Goal: Information Seeking & Learning: Understand process/instructions

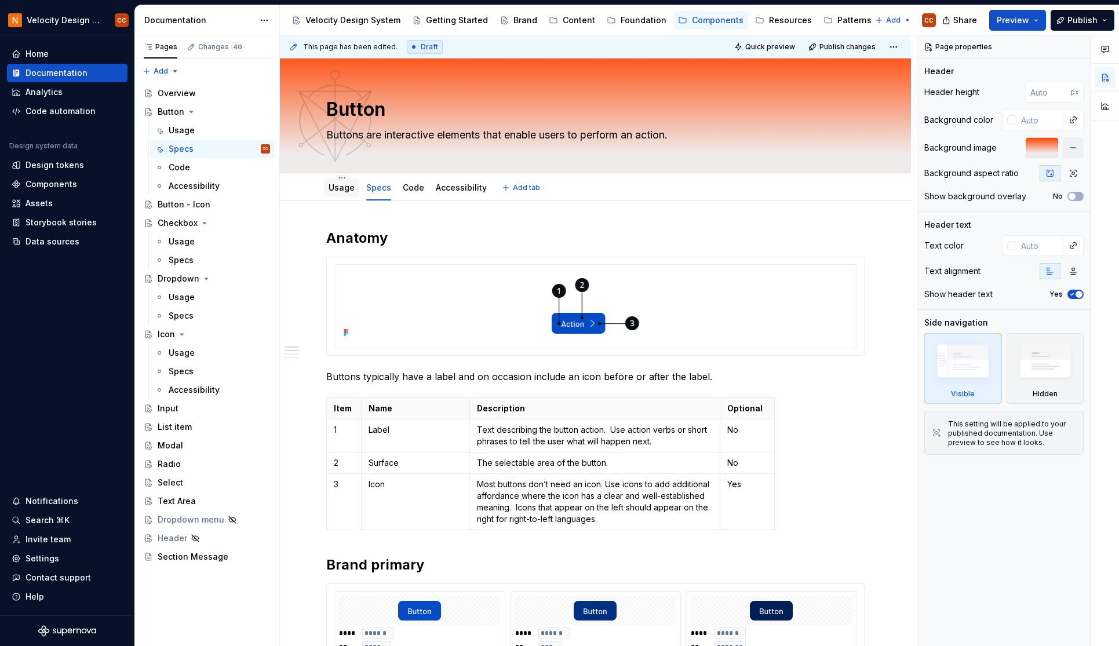
click at [330, 184] on link "Usage" at bounding box center [342, 188] width 26 height 10
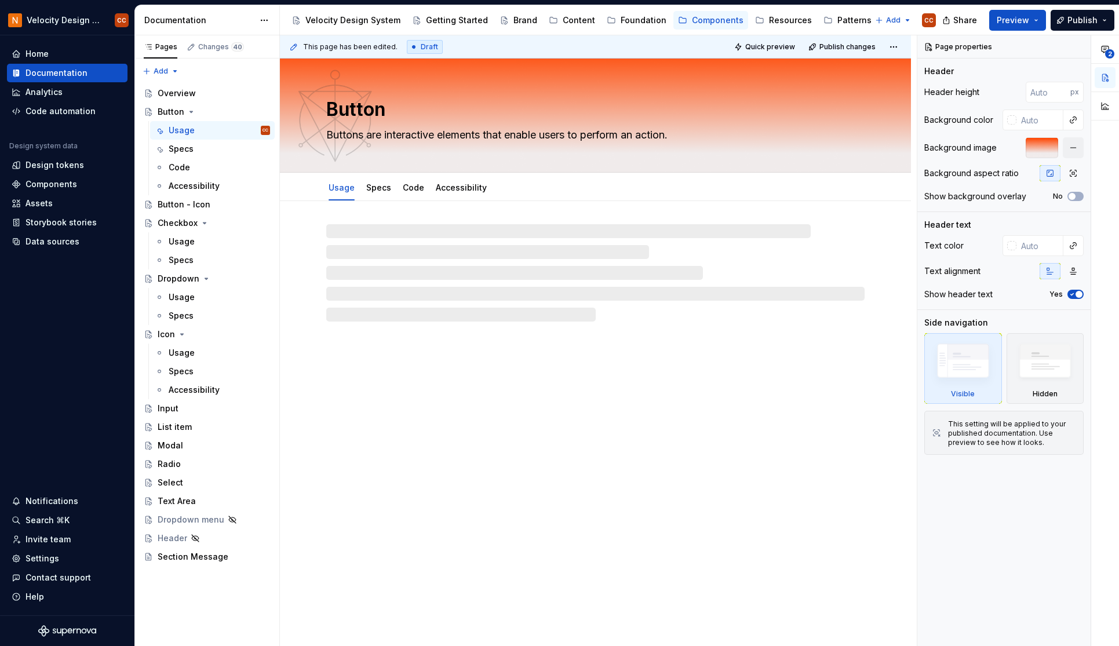
type textarea "*"
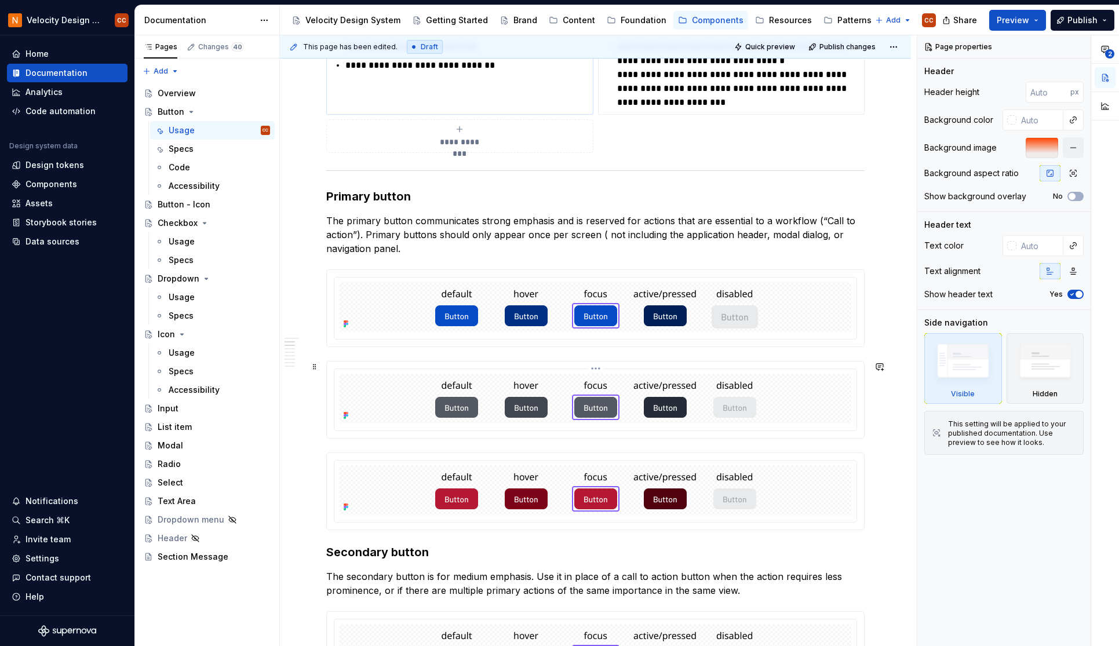
scroll to position [464, 0]
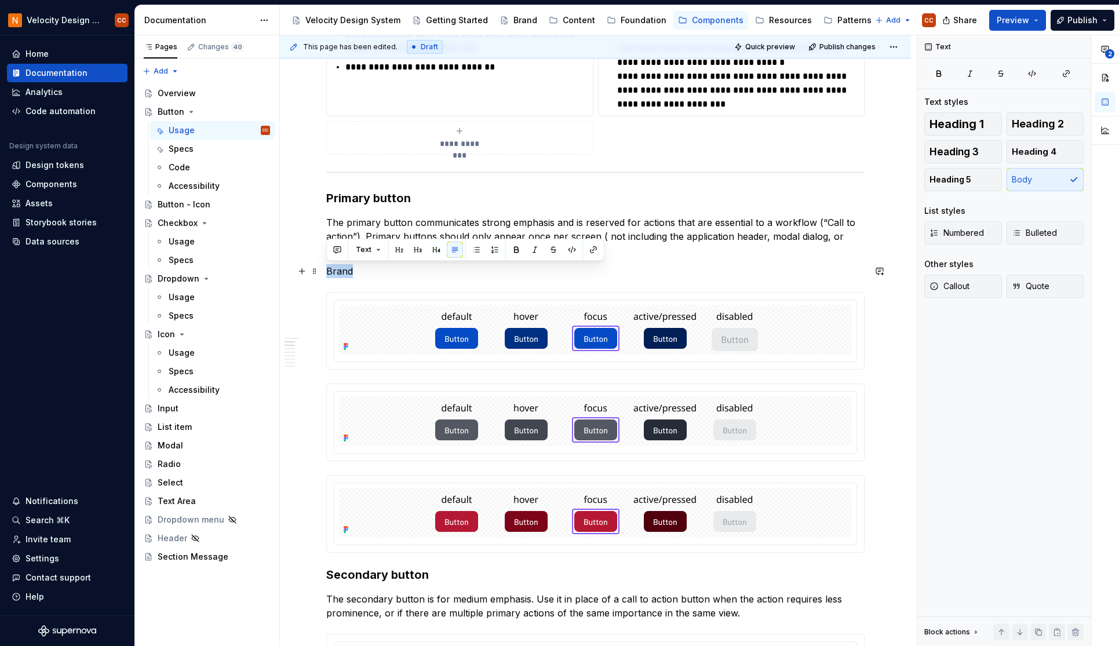
drag, startPoint x: 362, startPoint y: 269, endPoint x: 323, endPoint y: 272, distance: 39.0
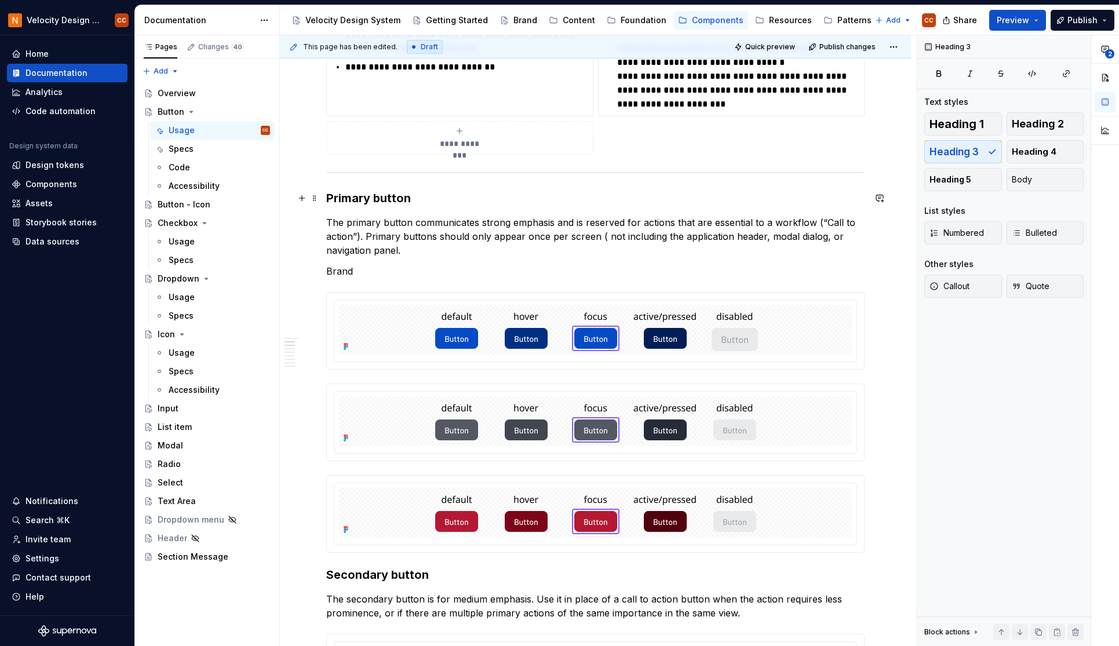
click at [390, 200] on h3 "Primary button" at bounding box center [595, 198] width 538 height 16
drag, startPoint x: 406, startPoint y: 198, endPoint x: 384, endPoint y: 199, distance: 21.5
click at [384, 199] on h3 "Primary button" at bounding box center [595, 198] width 538 height 16
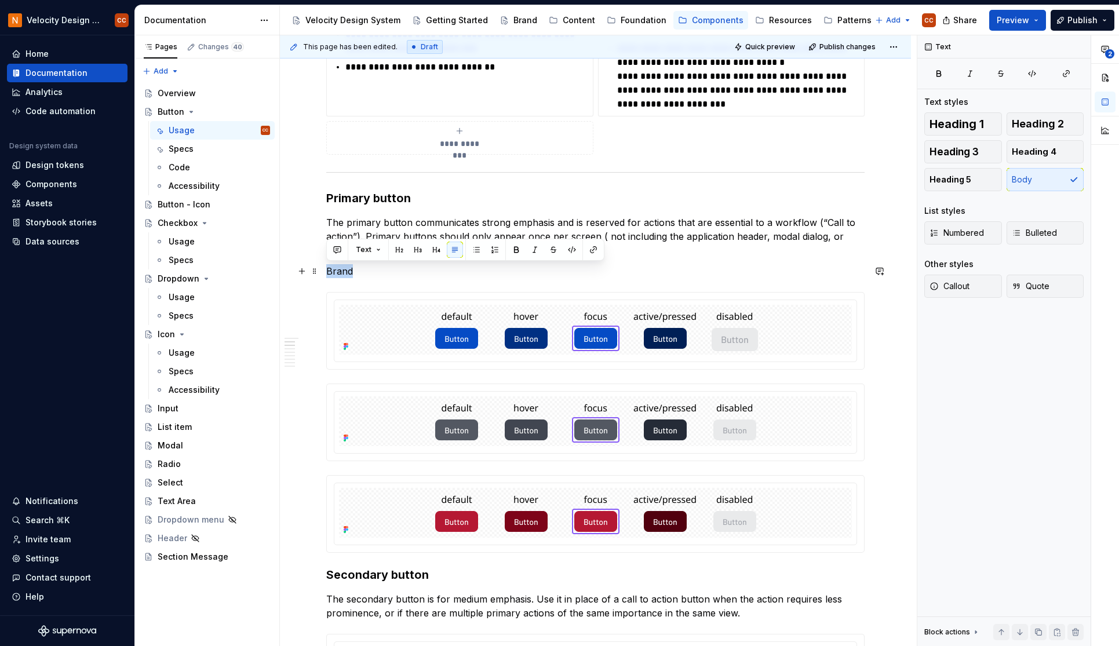
drag, startPoint x: 352, startPoint y: 275, endPoint x: 323, endPoint y: 272, distance: 29.1
click at [436, 249] on button "button" at bounding box center [436, 250] width 16 height 16
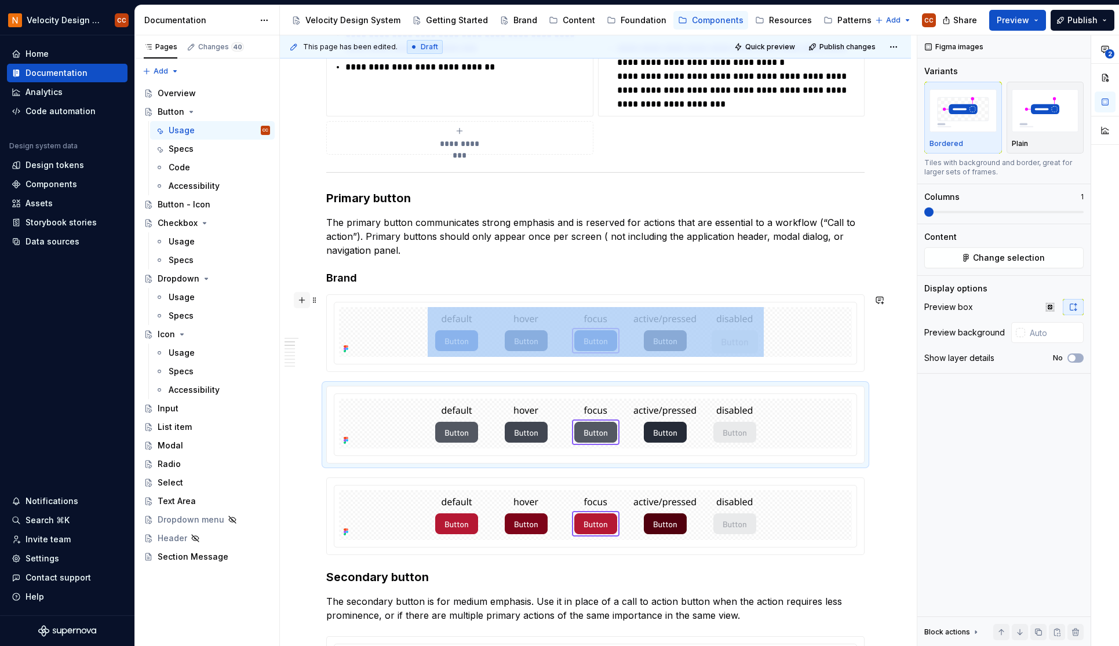
click at [301, 300] on button "button" at bounding box center [302, 300] width 16 height 16
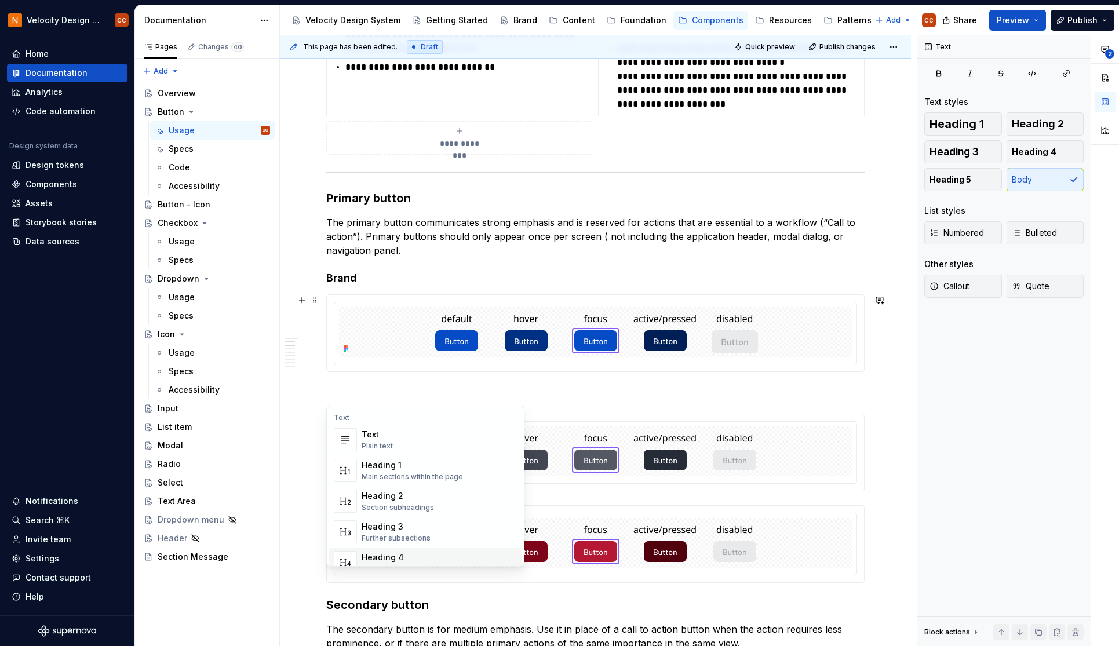
click at [401, 554] on div "Heading 4" at bounding box center [399, 558] width 75 height 12
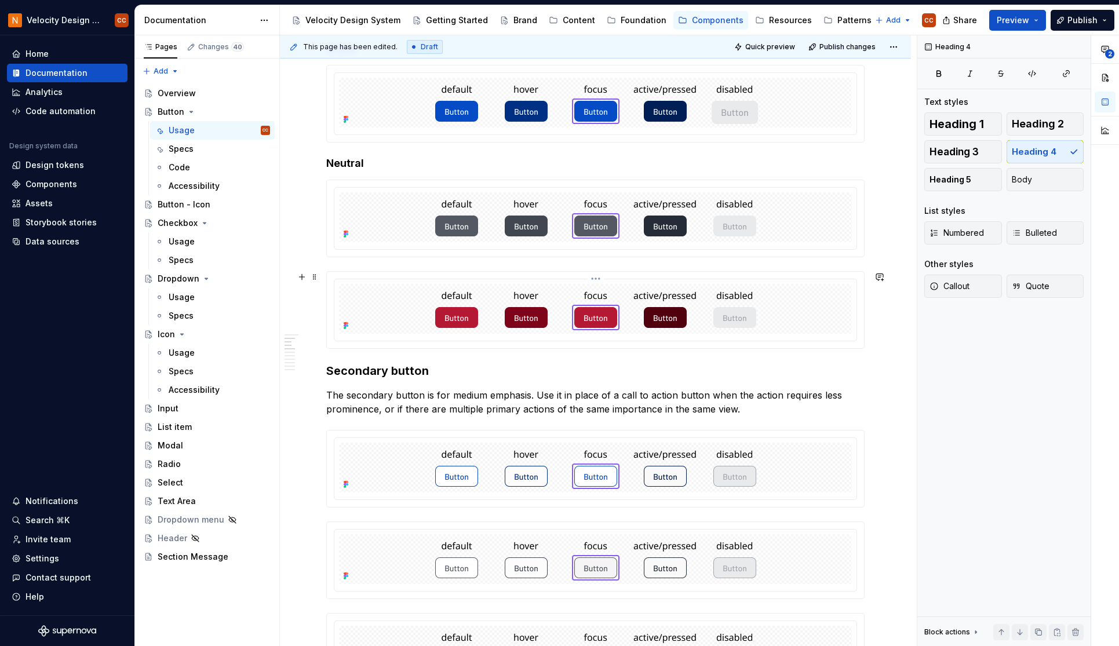
scroll to position [696, 0]
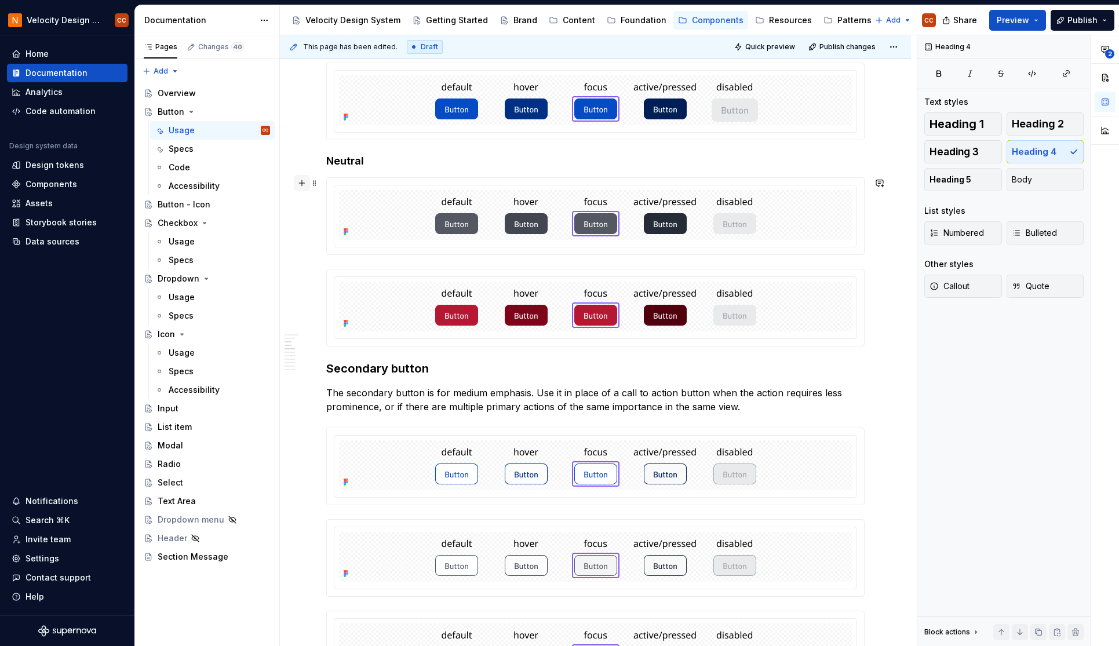
click at [300, 181] on button "button" at bounding box center [302, 183] width 16 height 16
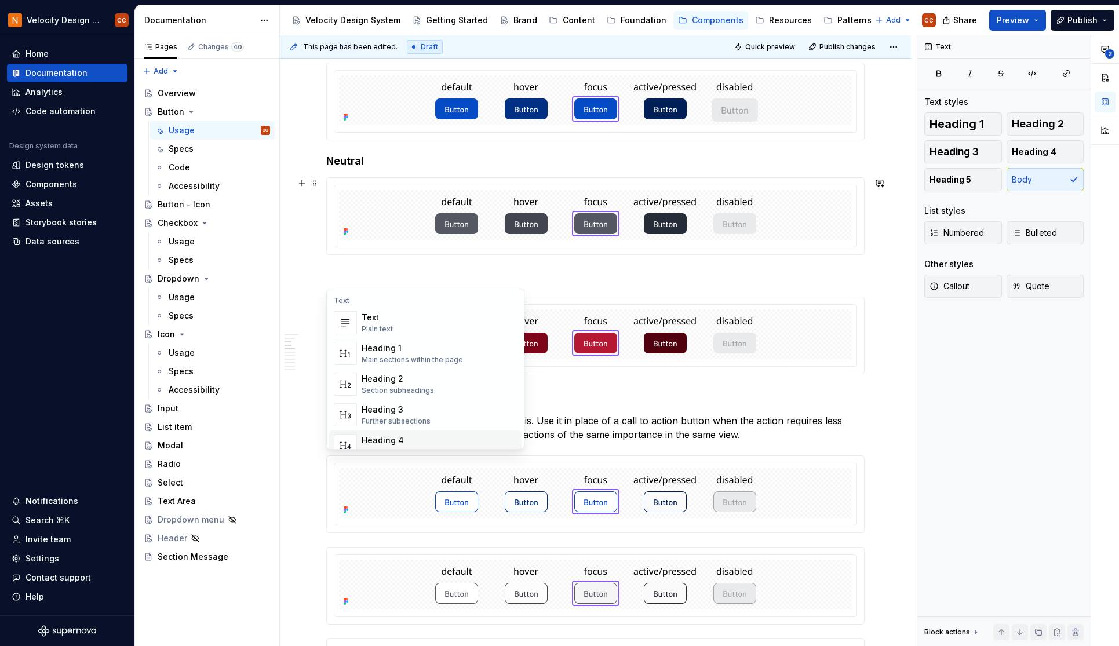
click at [401, 439] on div "Heading 4" at bounding box center [399, 441] width 75 height 12
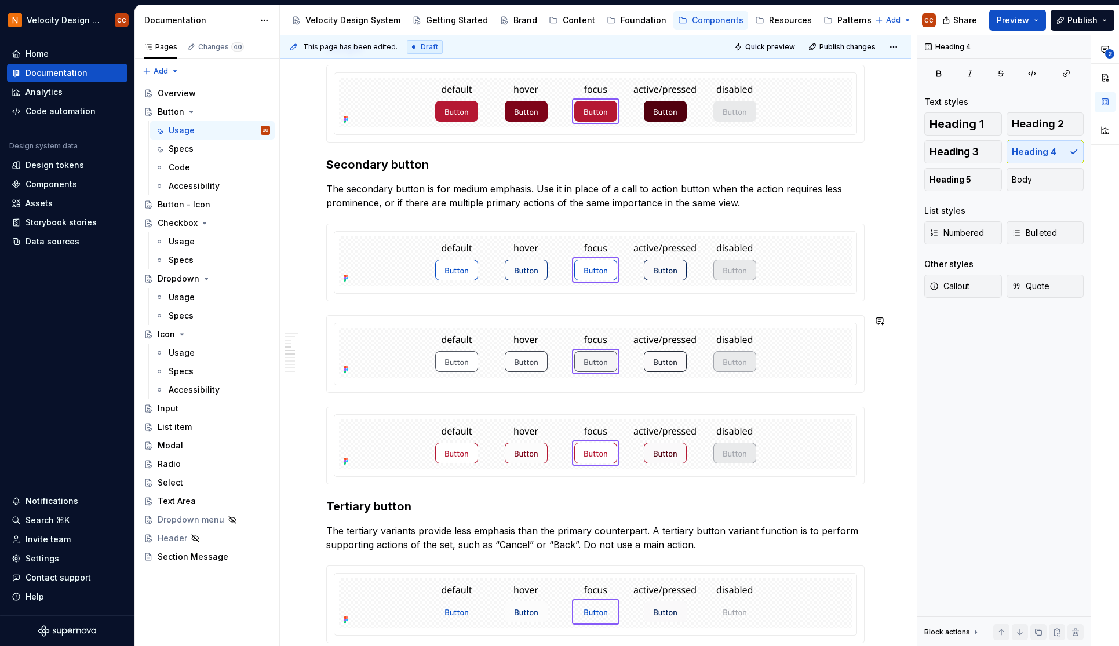
scroll to position [927, 0]
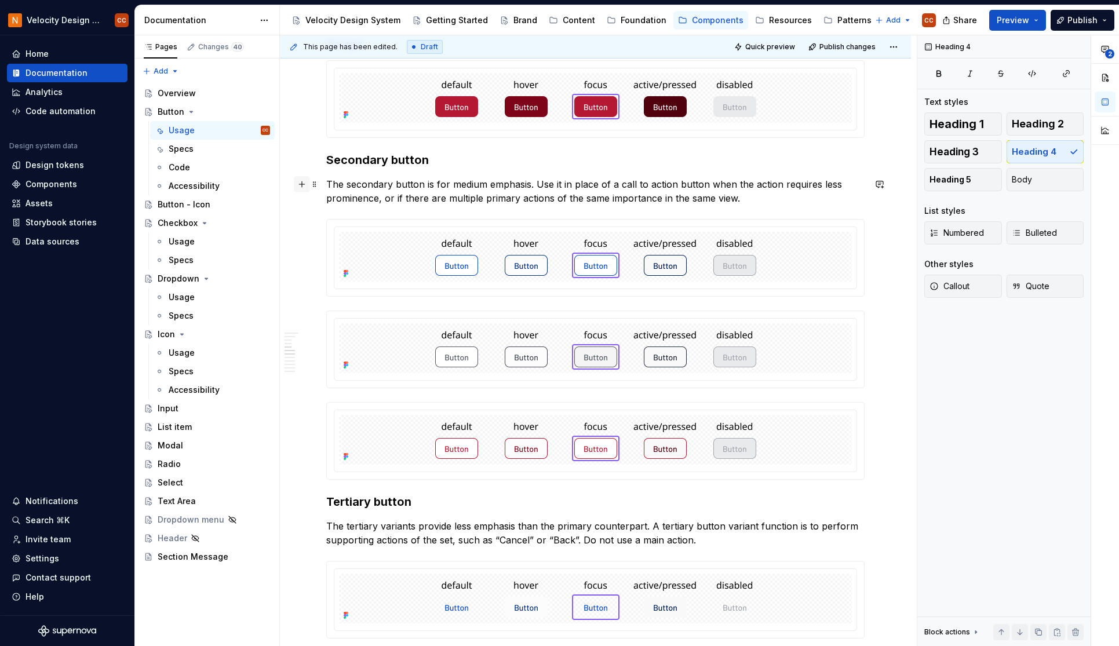
click at [301, 183] on button "button" at bounding box center [302, 184] width 16 height 16
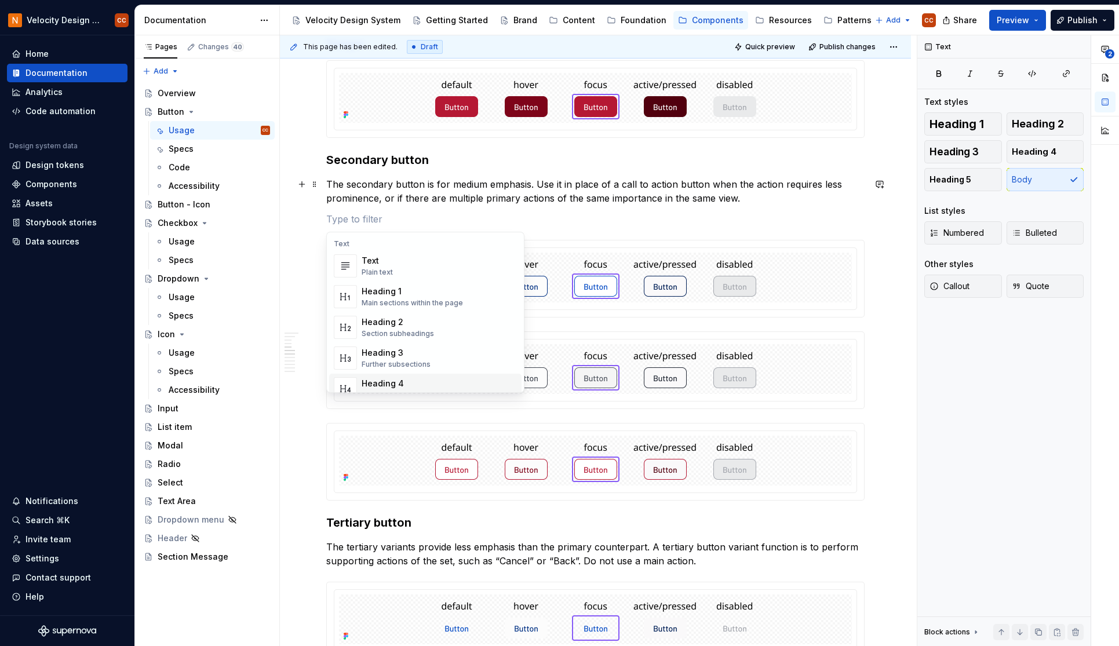
click at [396, 383] on div "Heading 4" at bounding box center [399, 384] width 75 height 12
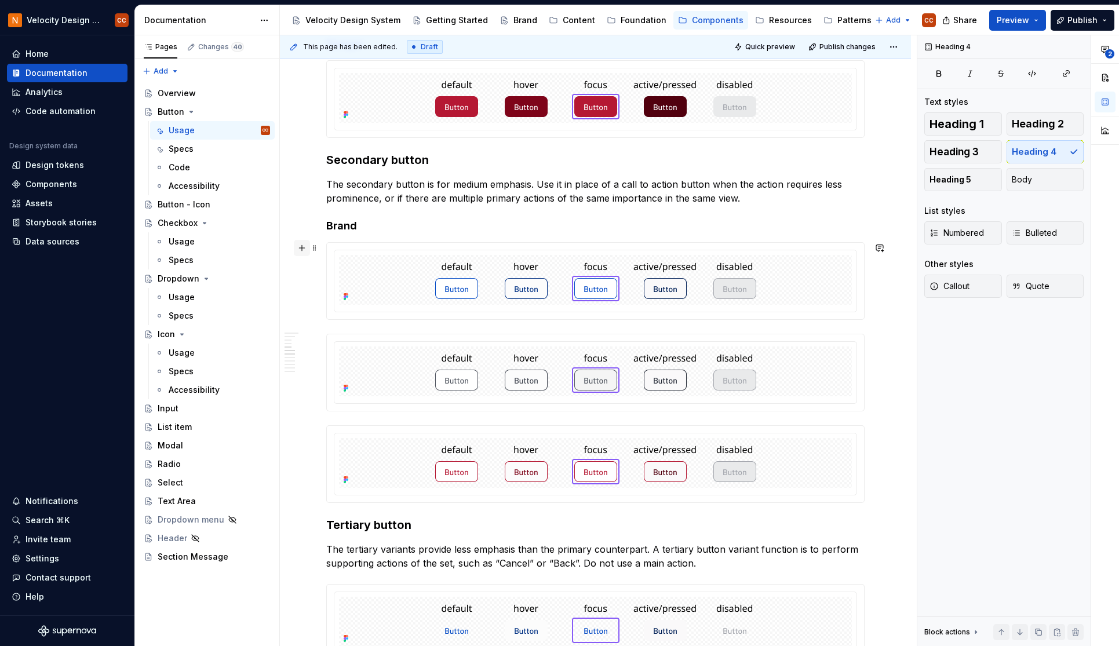
click at [300, 248] on button "button" at bounding box center [302, 248] width 16 height 16
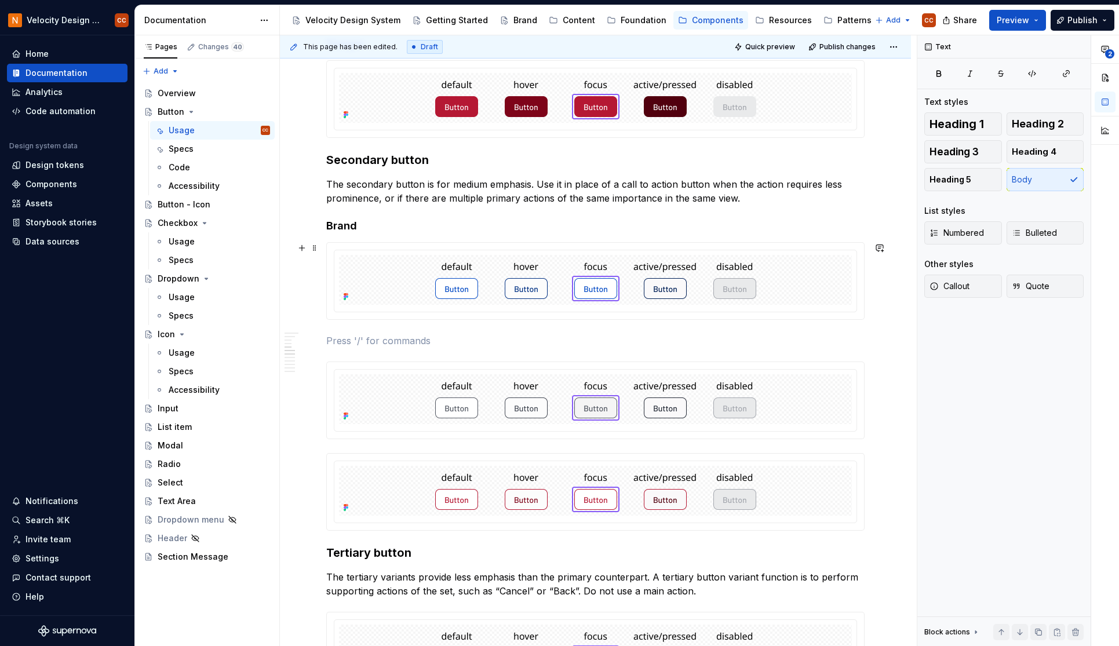
click at [328, 339] on p at bounding box center [595, 341] width 538 height 14
drag, startPoint x: 363, startPoint y: 342, endPoint x: 326, endPoint y: 344, distance: 37.1
click at [437, 319] on button "button" at bounding box center [436, 319] width 16 height 16
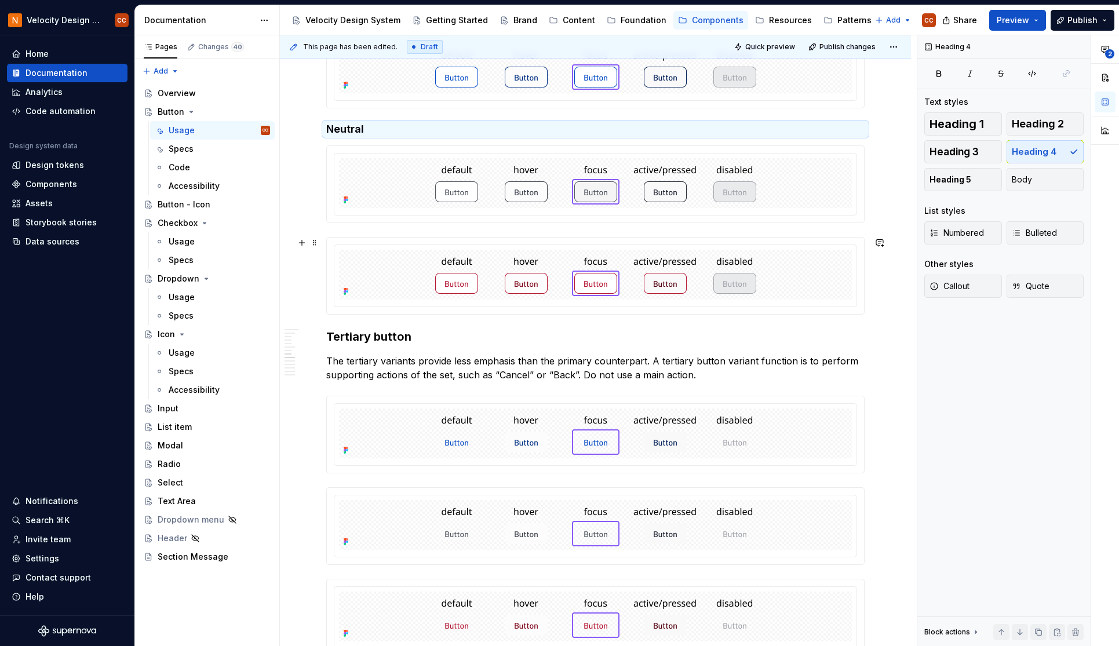
scroll to position [1159, 0]
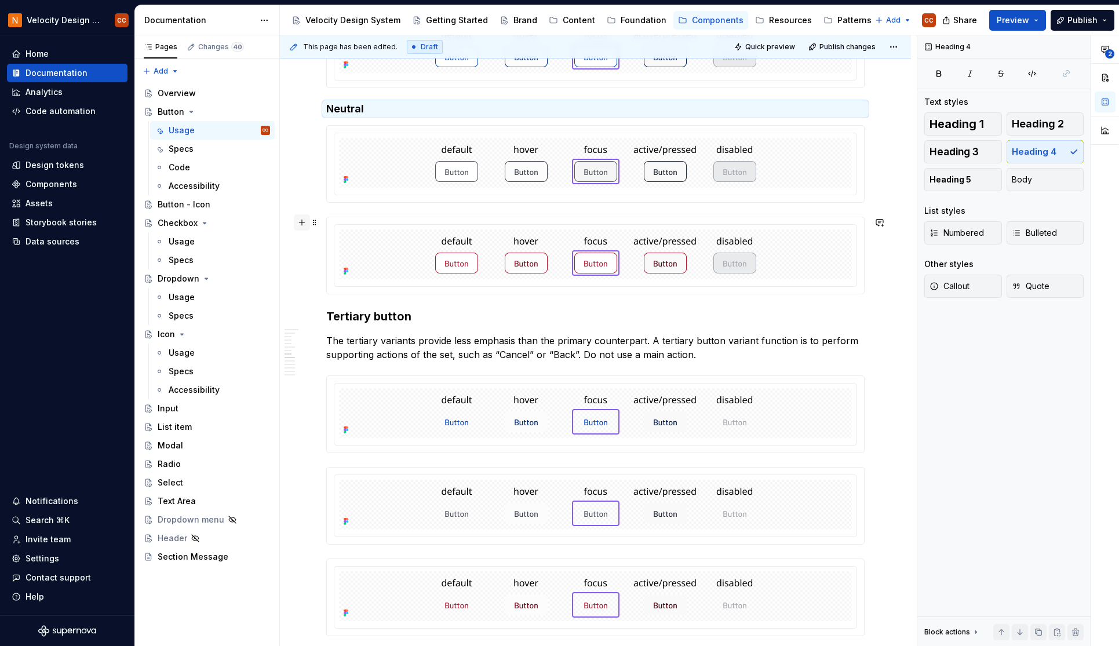
click at [300, 224] on button "button" at bounding box center [302, 222] width 16 height 16
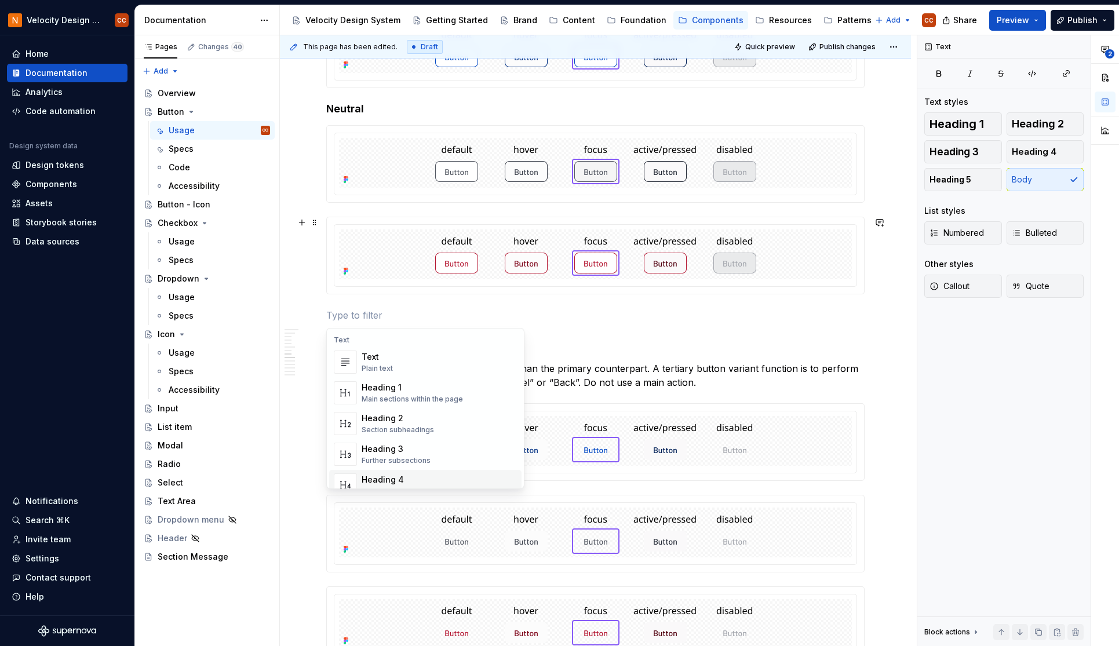
drag, startPoint x: 390, startPoint y: 479, endPoint x: 390, endPoint y: 470, distance: 9.9
click at [391, 480] on div "Heading 4" at bounding box center [399, 480] width 75 height 12
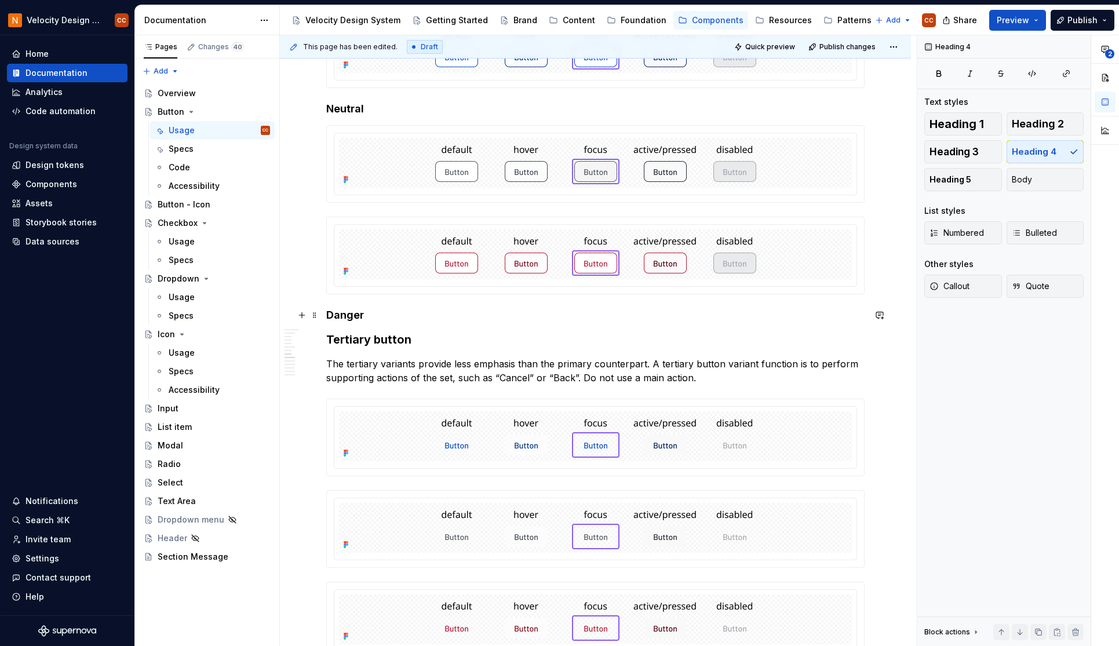
click at [418, 318] on h4 "Danger" at bounding box center [595, 315] width 538 height 14
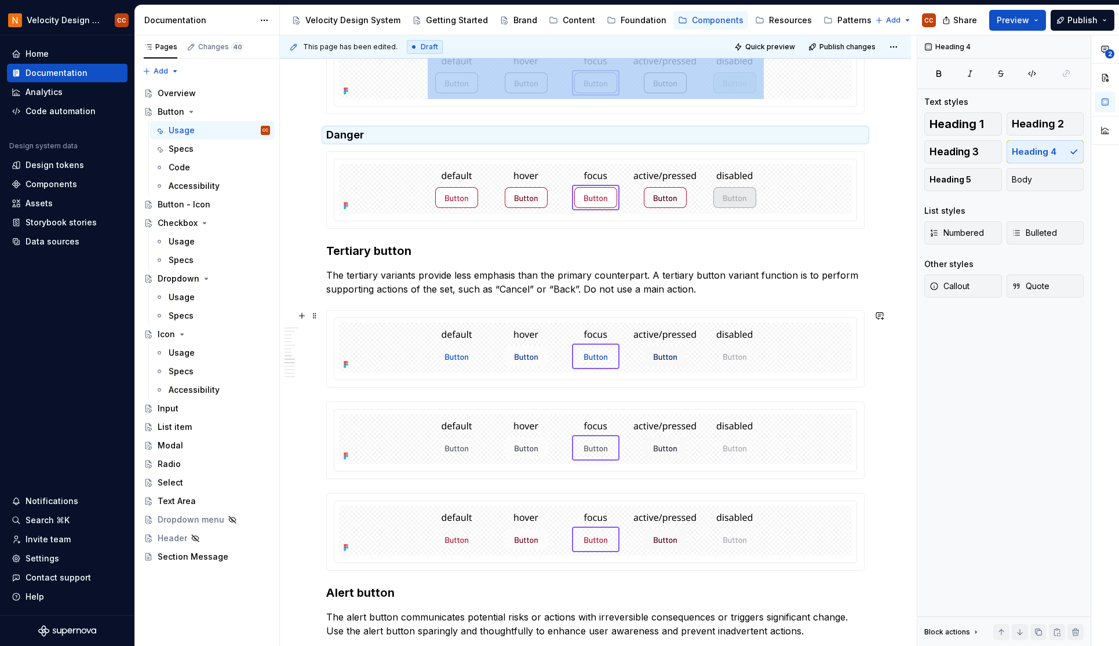
scroll to position [1314, 0]
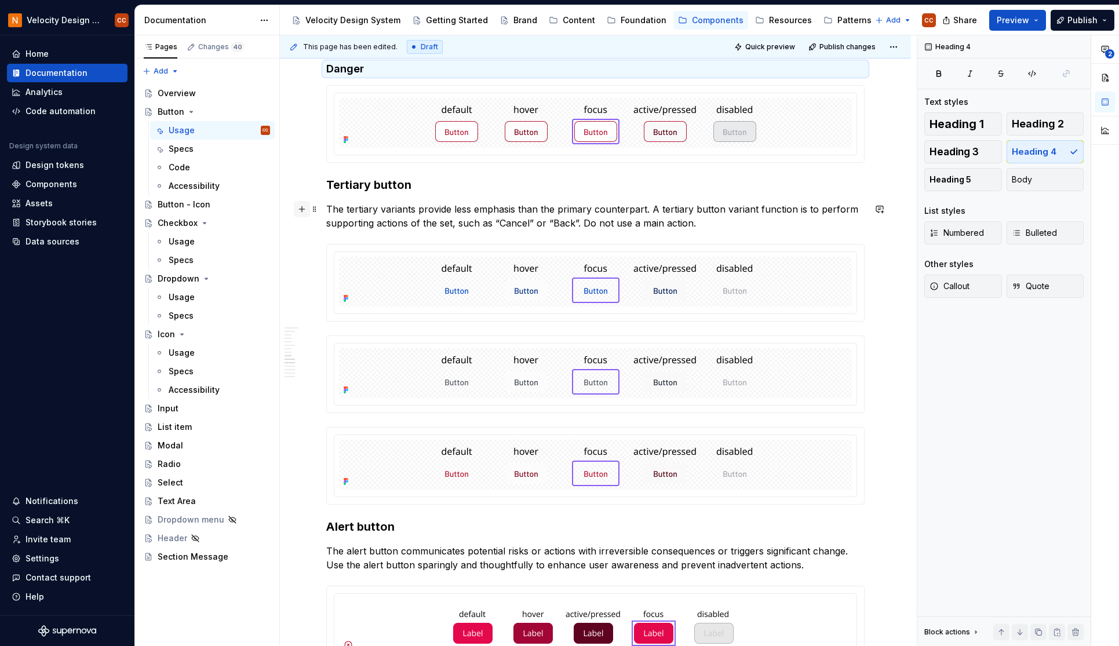
click at [300, 213] on button "button" at bounding box center [302, 209] width 16 height 16
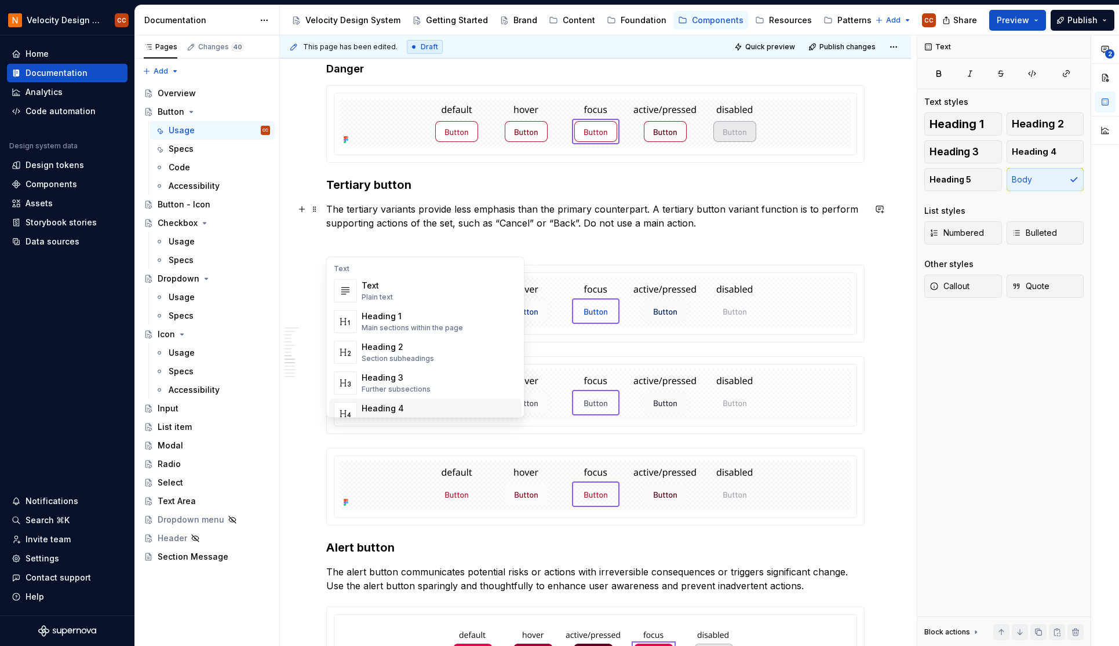
click at [417, 409] on div "Heading 4" at bounding box center [399, 409] width 75 height 12
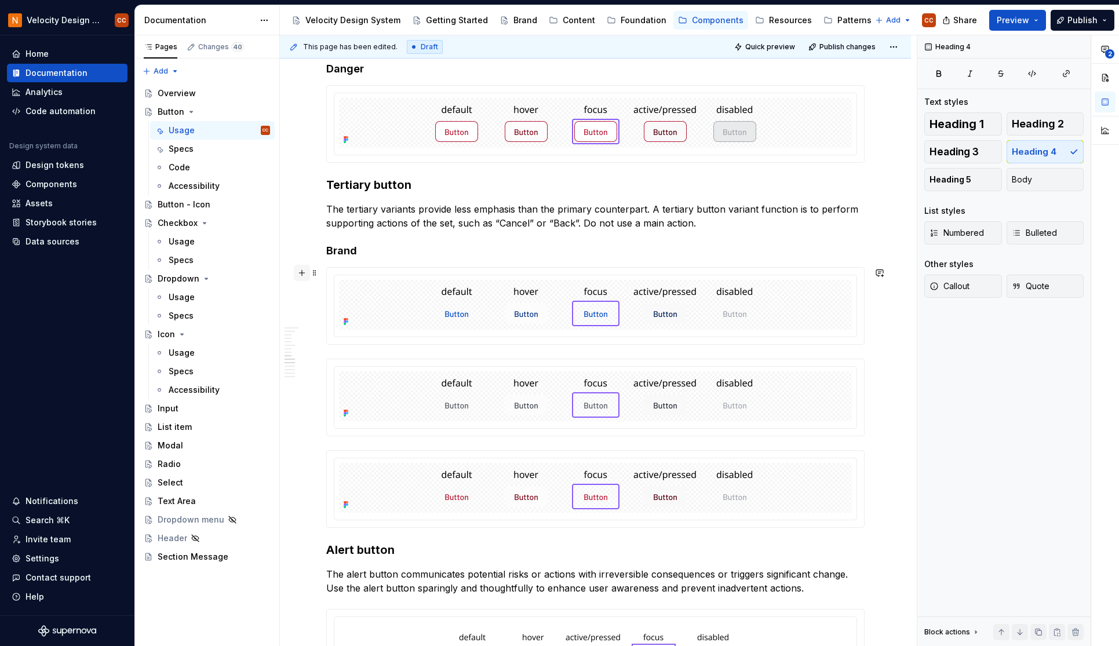
click at [301, 274] on button "button" at bounding box center [302, 273] width 16 height 16
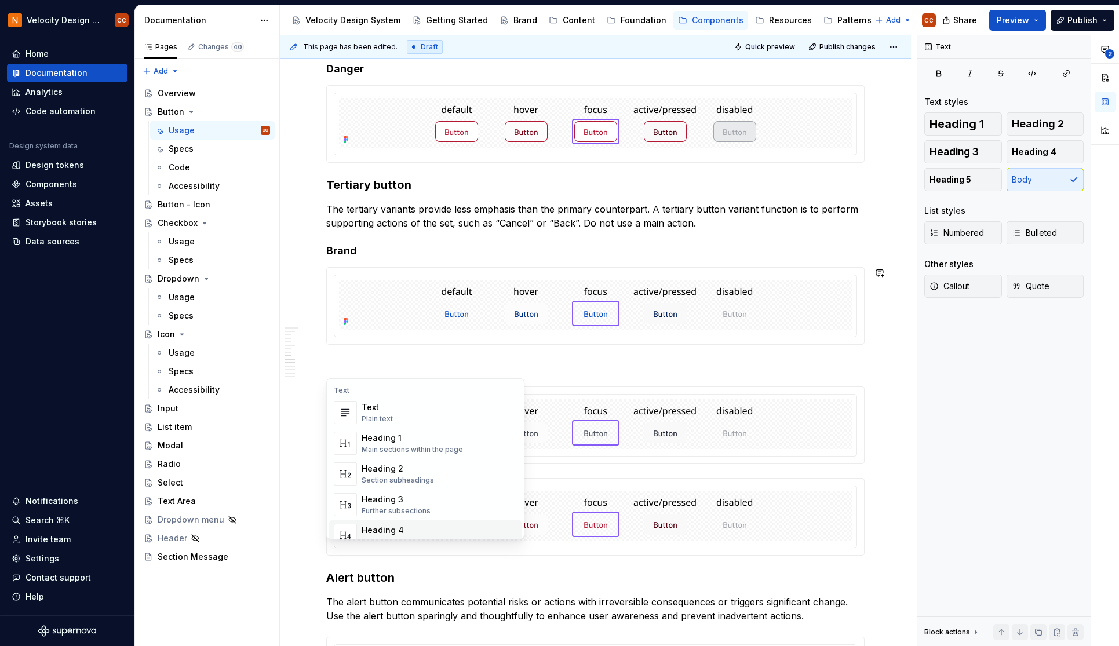
click at [387, 527] on div "Heading 4" at bounding box center [399, 531] width 75 height 12
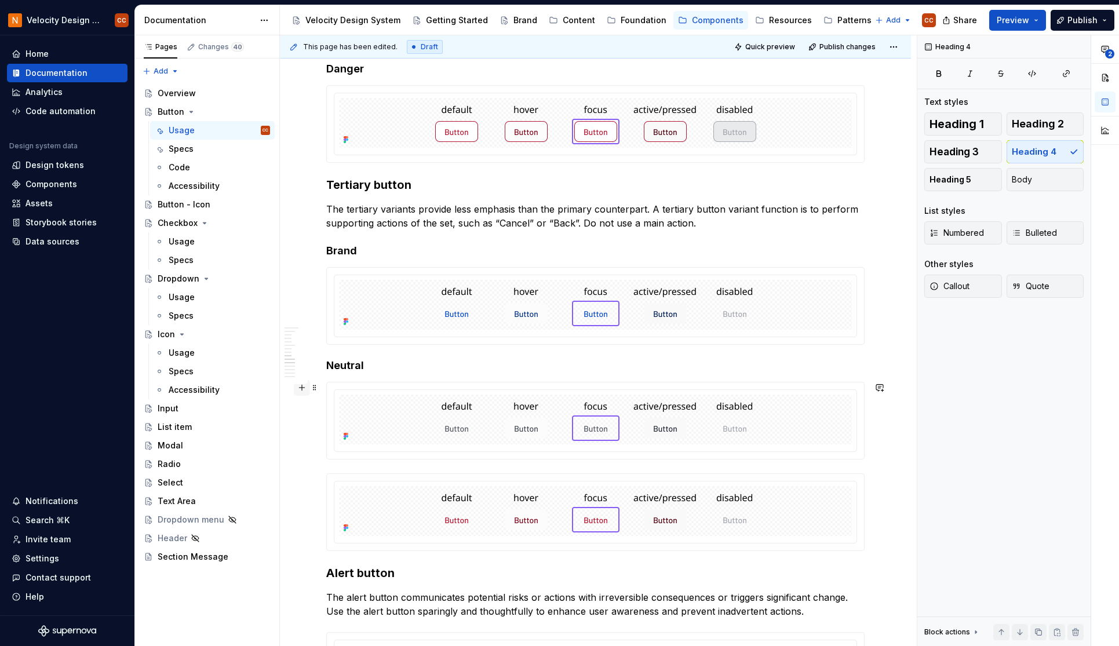
click at [299, 391] on button "button" at bounding box center [302, 388] width 16 height 16
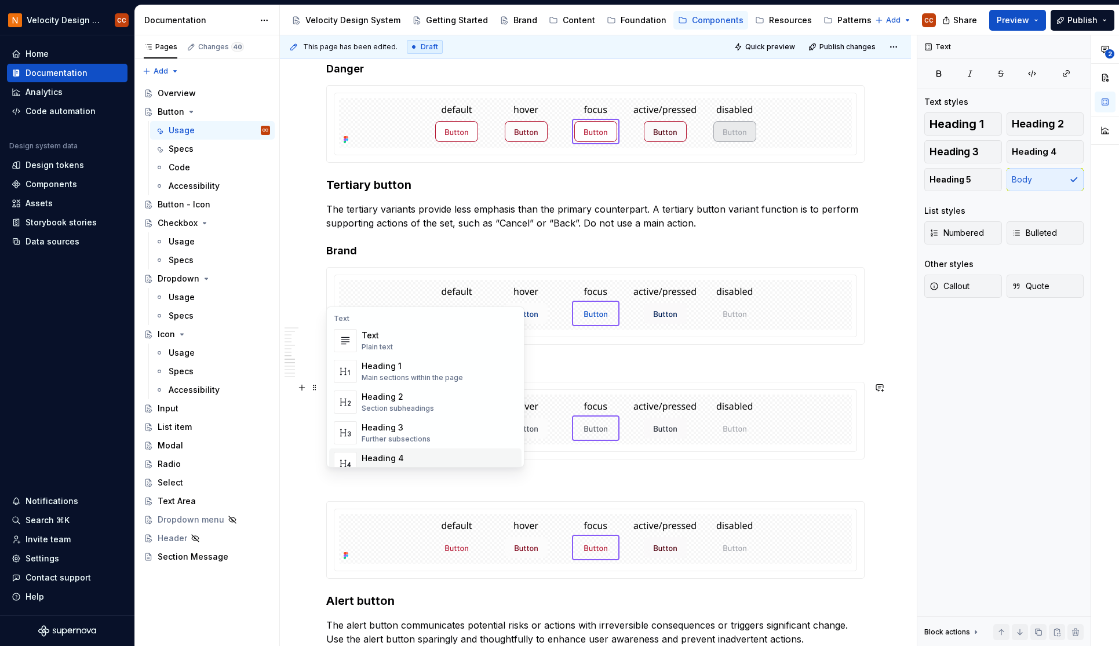
click at [396, 459] on div "Heading 4" at bounding box center [399, 459] width 75 height 12
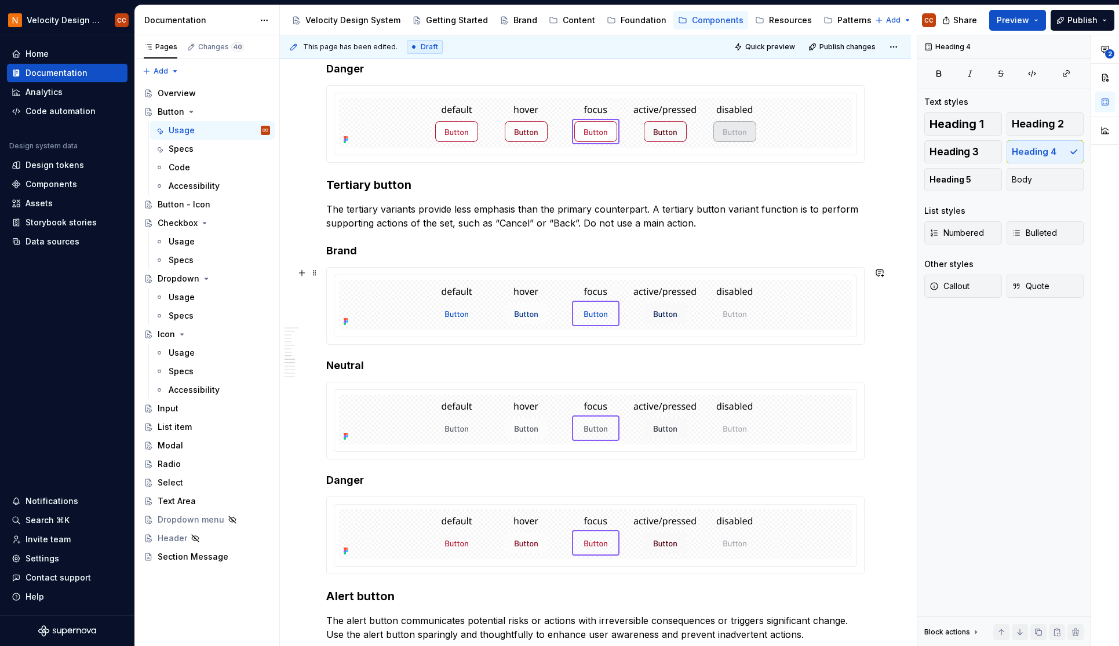
click at [904, 312] on div "**********" at bounding box center [595, 440] width 631 height 3107
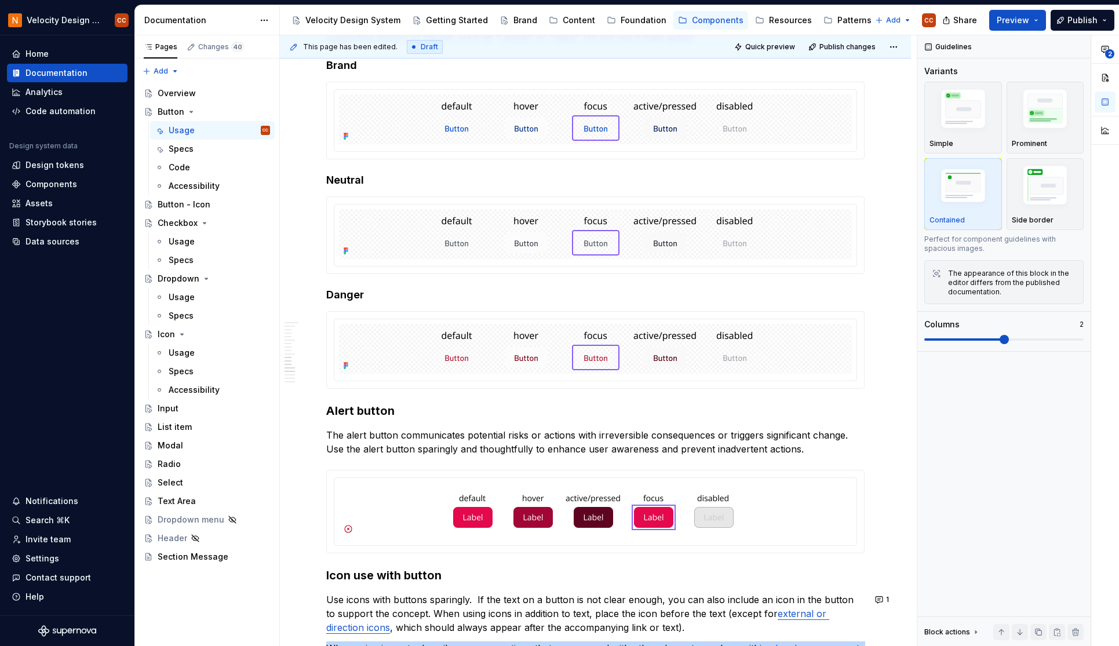
scroll to position [1230, 0]
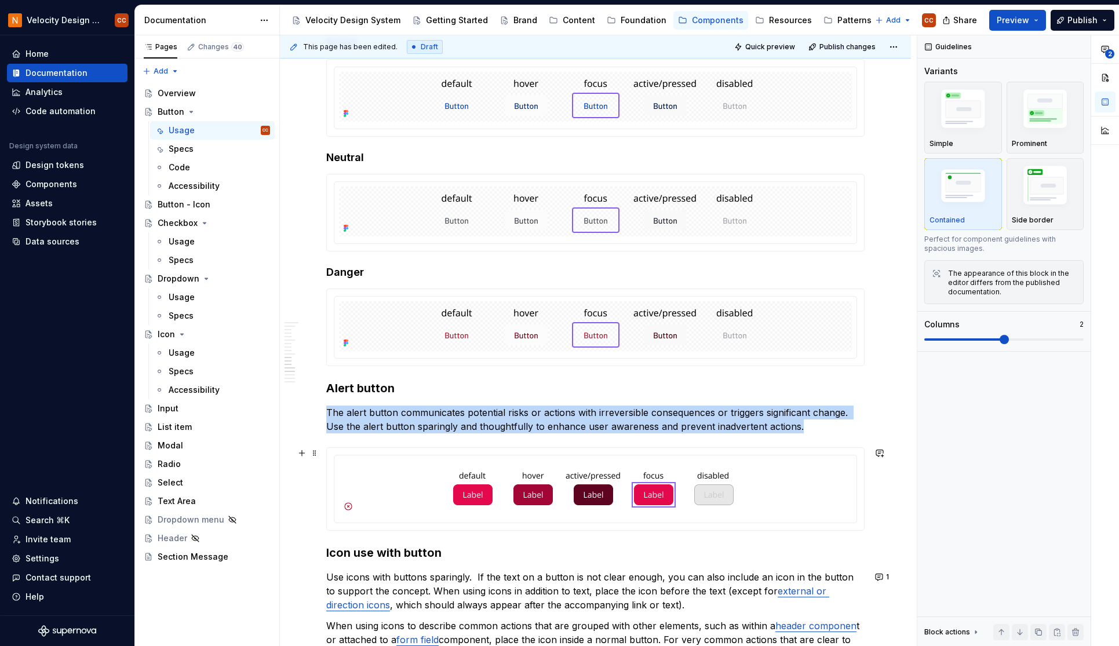
click at [365, 453] on div at bounding box center [595, 489] width 537 height 82
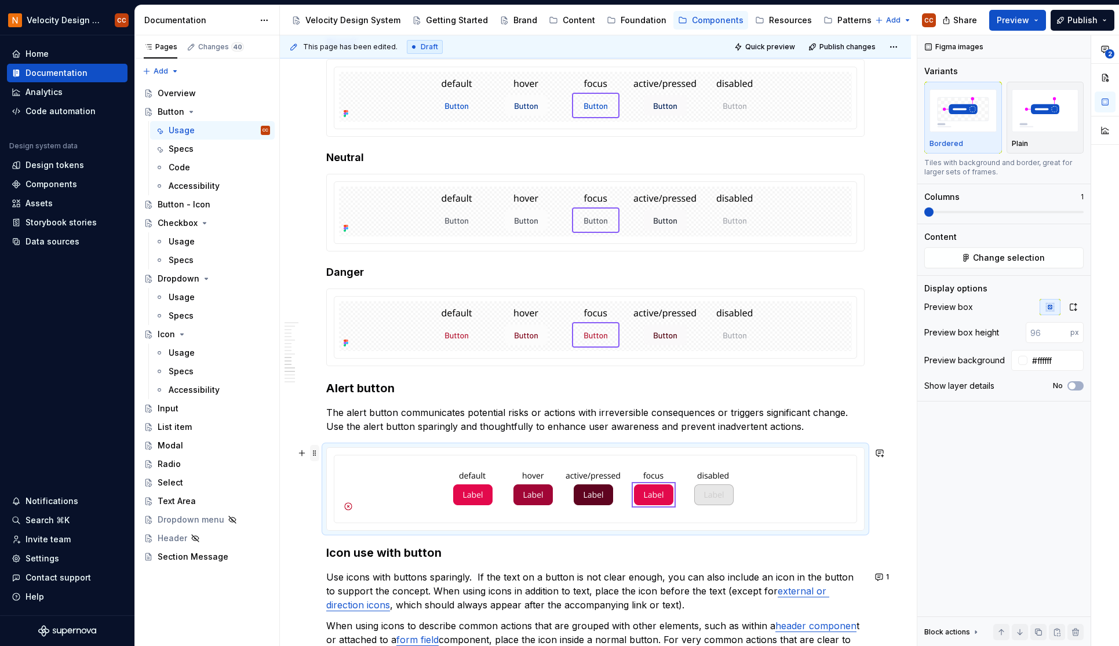
click at [315, 453] on span at bounding box center [314, 453] width 9 height 16
click at [350, 555] on div "Delete" at bounding box center [369, 556] width 75 height 12
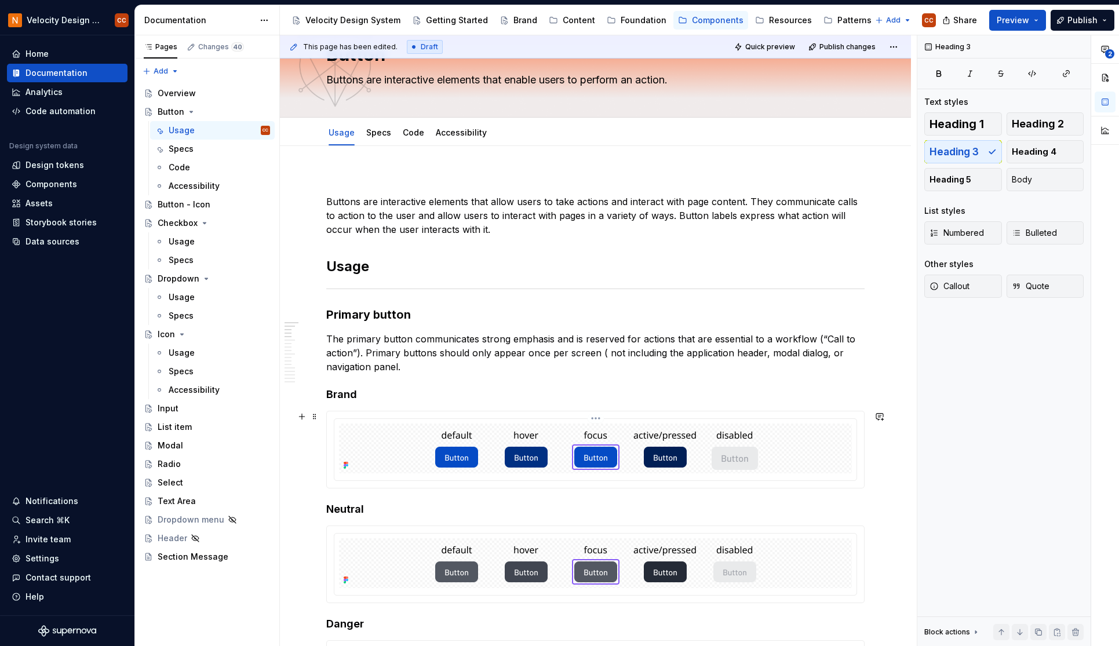
scroll to position [0, 0]
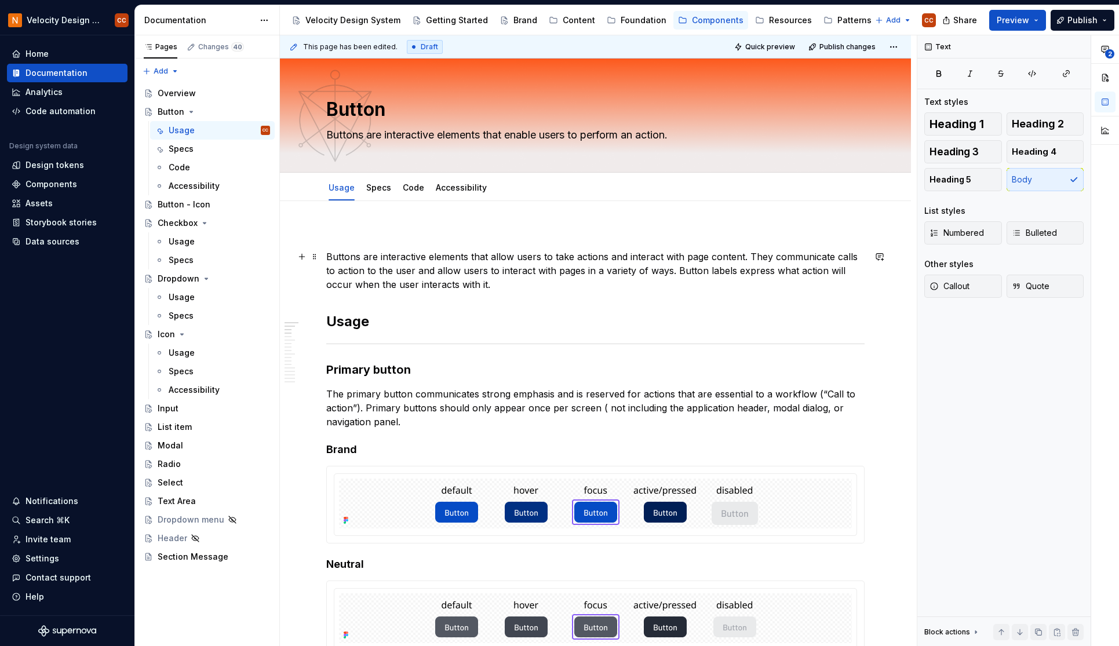
click at [497, 288] on p "Buttons are interactive elements that allow users to take actions and interact …" at bounding box center [595, 271] width 538 height 42
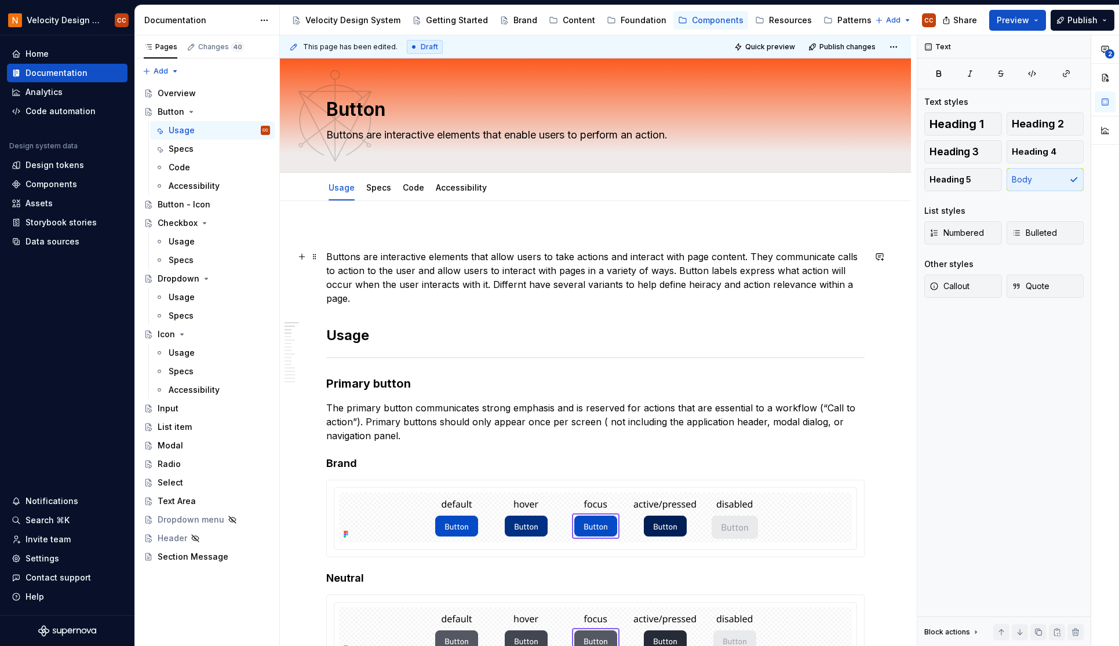
click at [514, 288] on p "Buttons are interactive elements that allow users to take actions and interact …" at bounding box center [595, 278] width 538 height 56
click at [538, 285] on p "Buttons are interactive elements that allow users to take actions and interact …" at bounding box center [595, 278] width 538 height 56
click at [536, 263] on p "Buttons are interactive elements that allow users to take actions and interact …" at bounding box center [595, 278] width 538 height 56
click at [512, 287] on p "Buttons are interactive elements that allow users to take actions and interact …" at bounding box center [595, 278] width 538 height 56
click at [515, 283] on p "Buttons are interactive elements that allow users to take actions and interact …" at bounding box center [595, 278] width 538 height 56
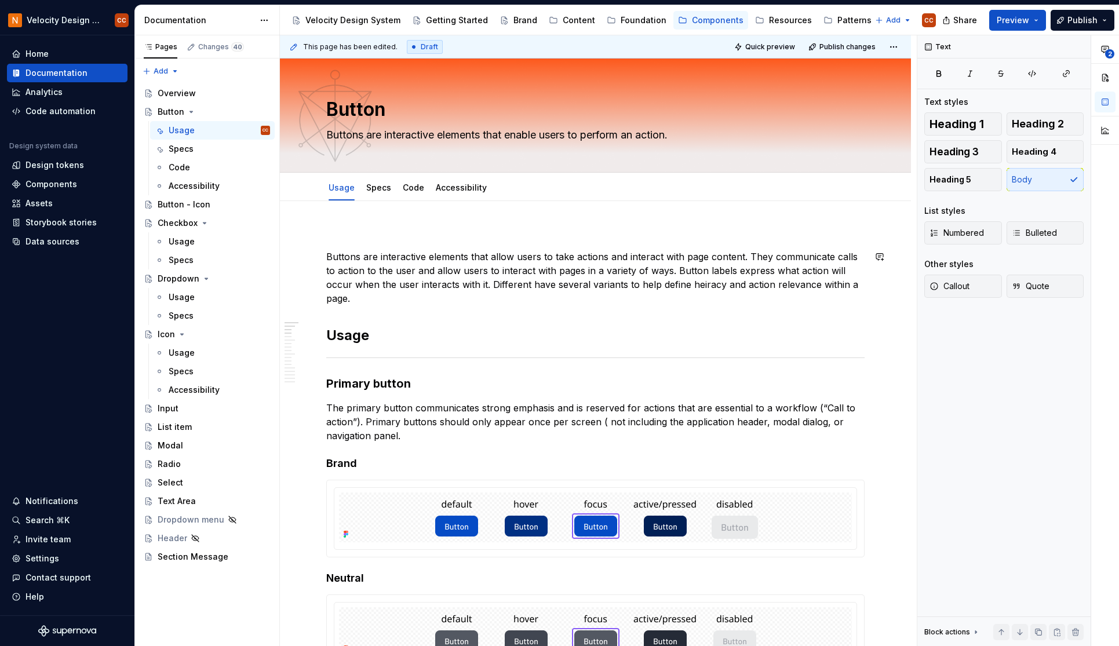
click at [570, 334] on h2 "Usage" at bounding box center [595, 335] width 538 height 19
click at [521, 284] on p "Buttons are interactive elements that allow users to take actions and interact …" at bounding box center [595, 278] width 538 height 56
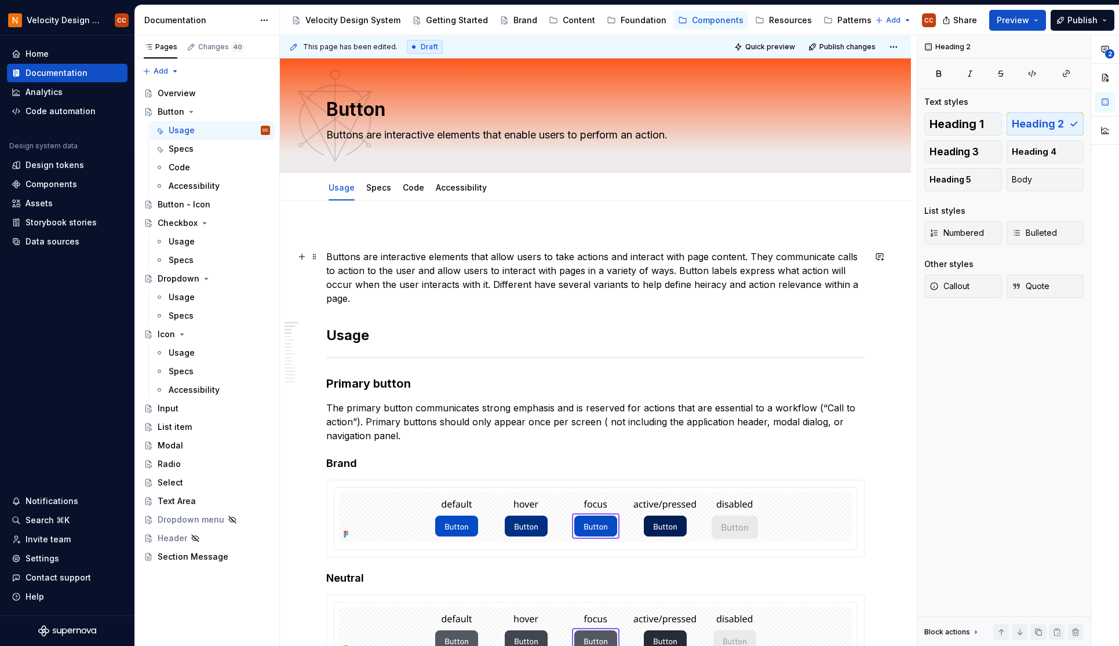
click at [526, 280] on p "Buttons are interactive elements that allow users to take actions and interact …" at bounding box center [595, 278] width 538 height 56
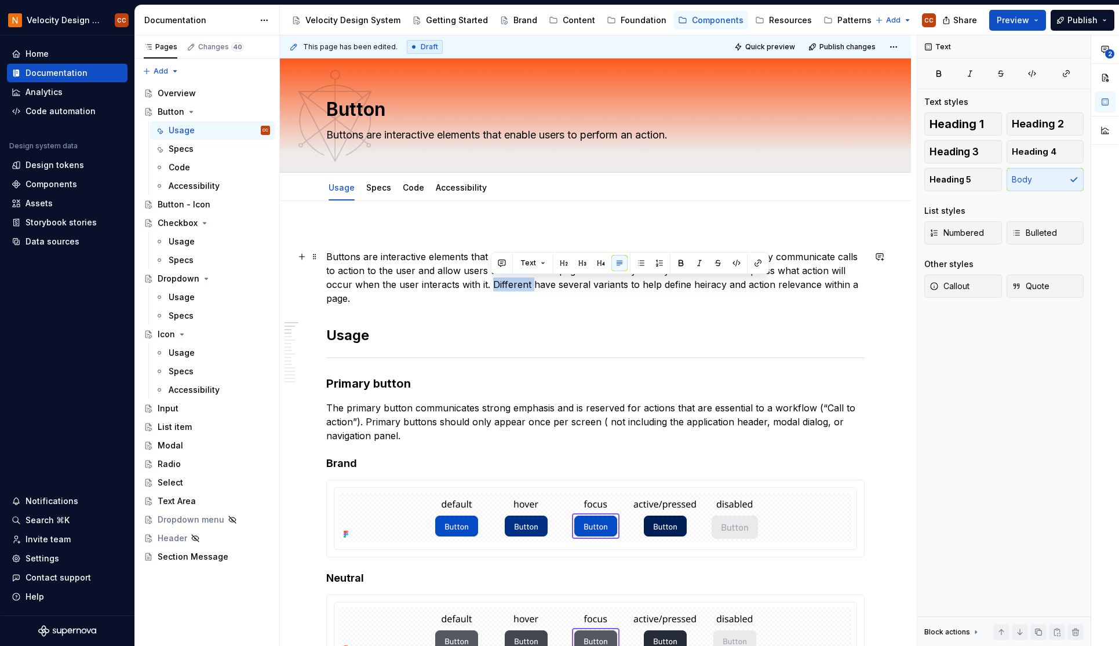
drag, startPoint x: 529, startPoint y: 281, endPoint x: 491, endPoint y: 278, distance: 38.4
click at [491, 278] on p "Buttons are interactive elements that allow users to take actions and interact …" at bounding box center [595, 278] width 538 height 56
click at [379, 301] on p "Buttons are interactive elements that allow users to take actions and interact …" at bounding box center [595, 278] width 538 height 56
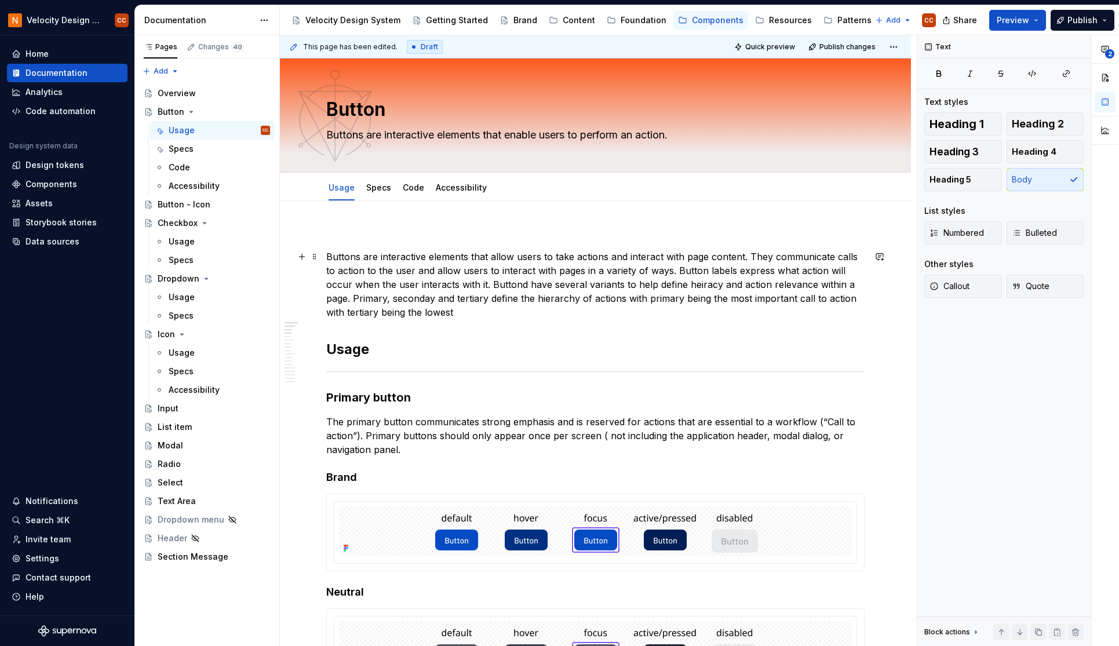
click at [539, 303] on p "Buttons are interactive elements that allow users to take actions and interact …" at bounding box center [595, 285] width 538 height 70
click at [487, 314] on p "Buttons are interactive elements that allow users to take actions and interact …" at bounding box center [595, 285] width 538 height 70
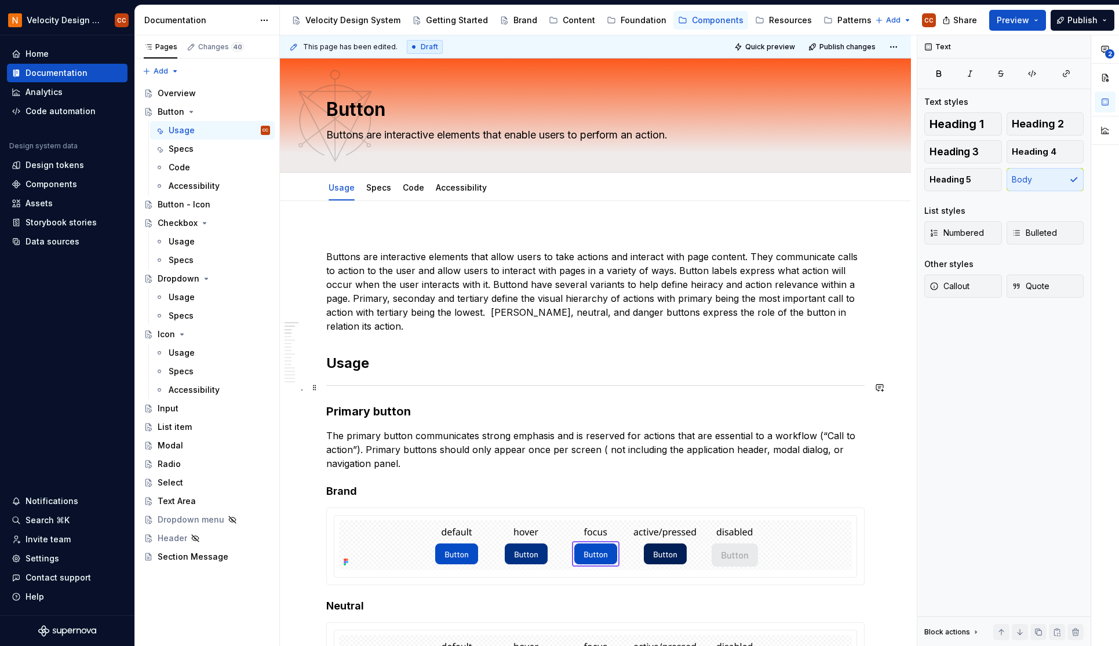
click at [304, 412] on button "button" at bounding box center [302, 411] width 16 height 16
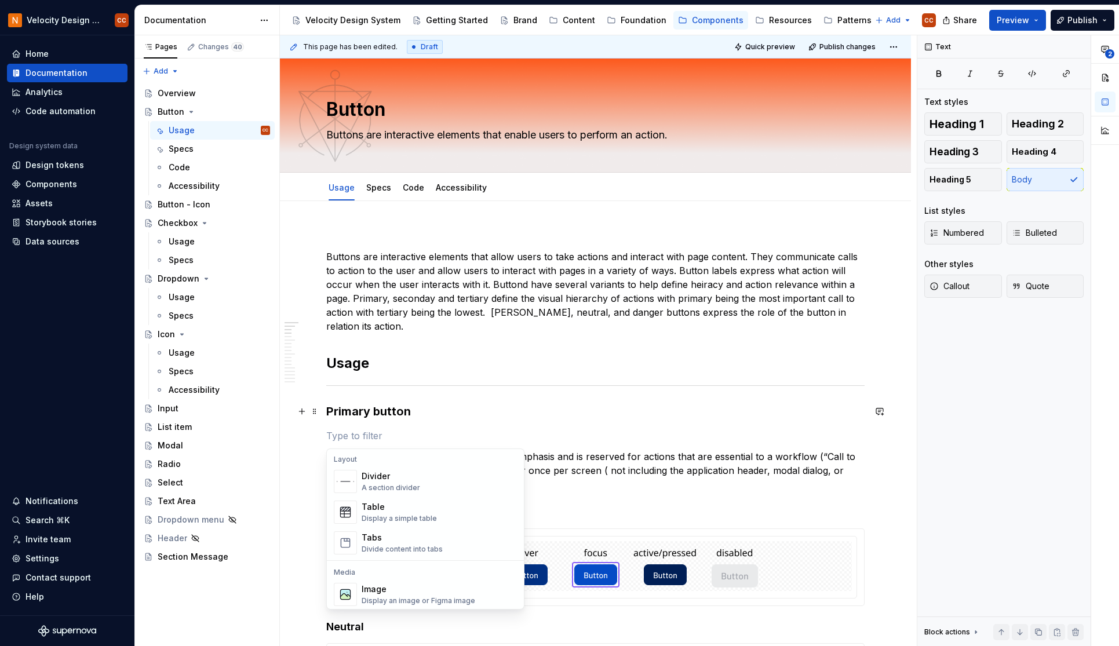
scroll to position [387, 0]
click at [416, 511] on div "Display a simple table" at bounding box center [399, 512] width 75 height 9
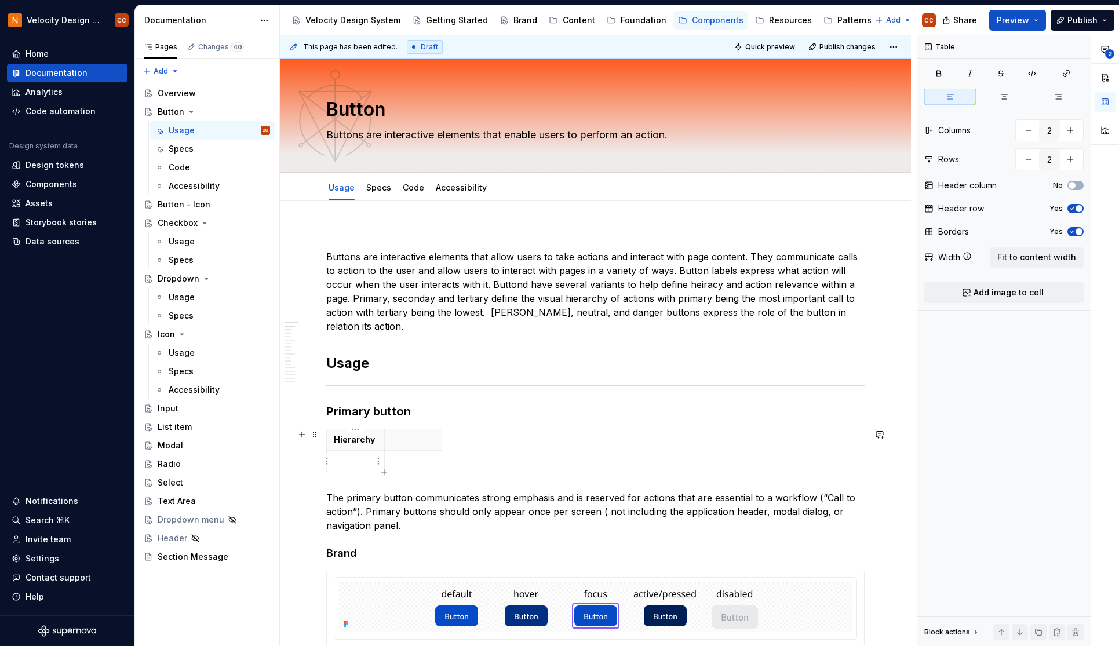
click at [372, 464] on p at bounding box center [355, 462] width 43 height 12
click at [379, 460] on html "Velocity Design System by NAVEX CC Home Documentation Analytics Code automation…" at bounding box center [559, 323] width 1119 height 646
click at [332, 467] on html "Velocity Design System by NAVEX CC Home Documentation Analytics Code automation…" at bounding box center [559, 323] width 1119 height 646
click at [346, 459] on p at bounding box center [355, 462] width 43 height 12
click at [326, 462] on html "Velocity Design System by NAVEX CC Home Documentation Analytics Code automation…" at bounding box center [559, 323] width 1119 height 646
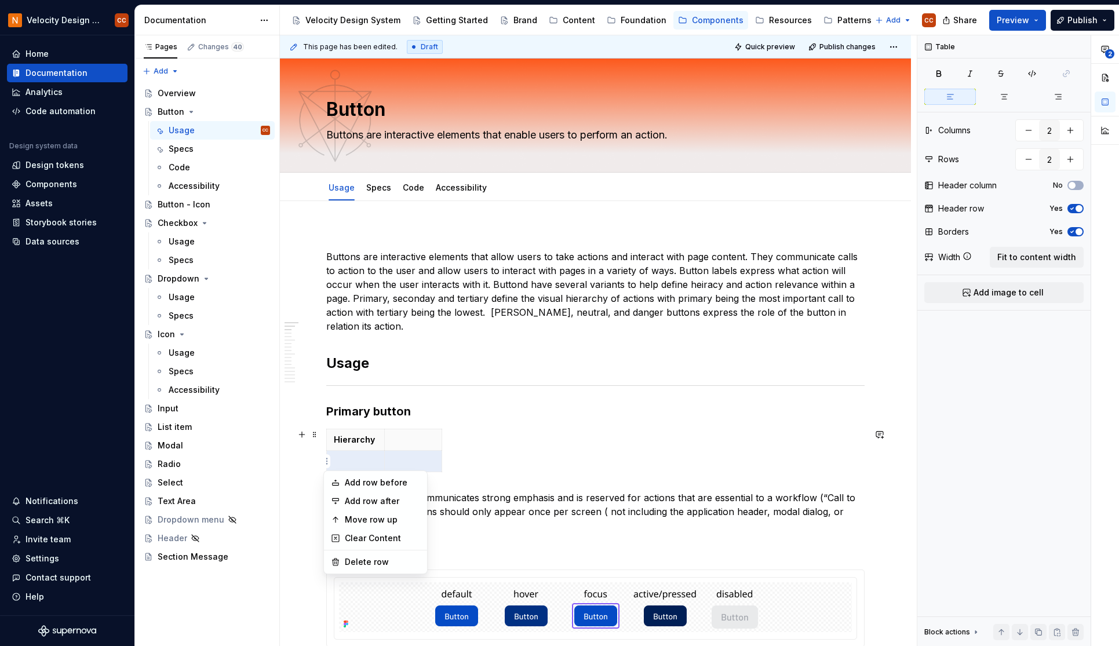
click at [414, 438] on html "Velocity Design System by NAVEX CC Home Documentation Analytics Code automation…" at bounding box center [559, 323] width 1119 height 646
click at [365, 464] on p at bounding box center [355, 462] width 43 height 12
click at [406, 441] on p at bounding box center [413, 440] width 43 height 12
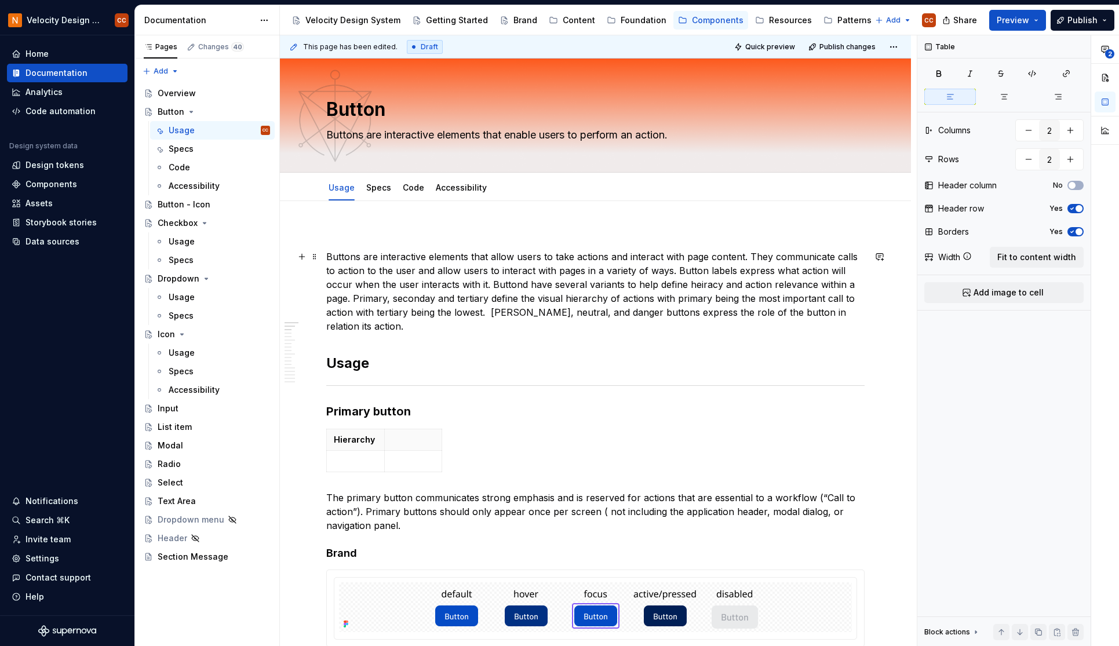
click at [518, 286] on p "Buttons are interactive elements that allow users to take actions and interact …" at bounding box center [595, 291] width 538 height 83
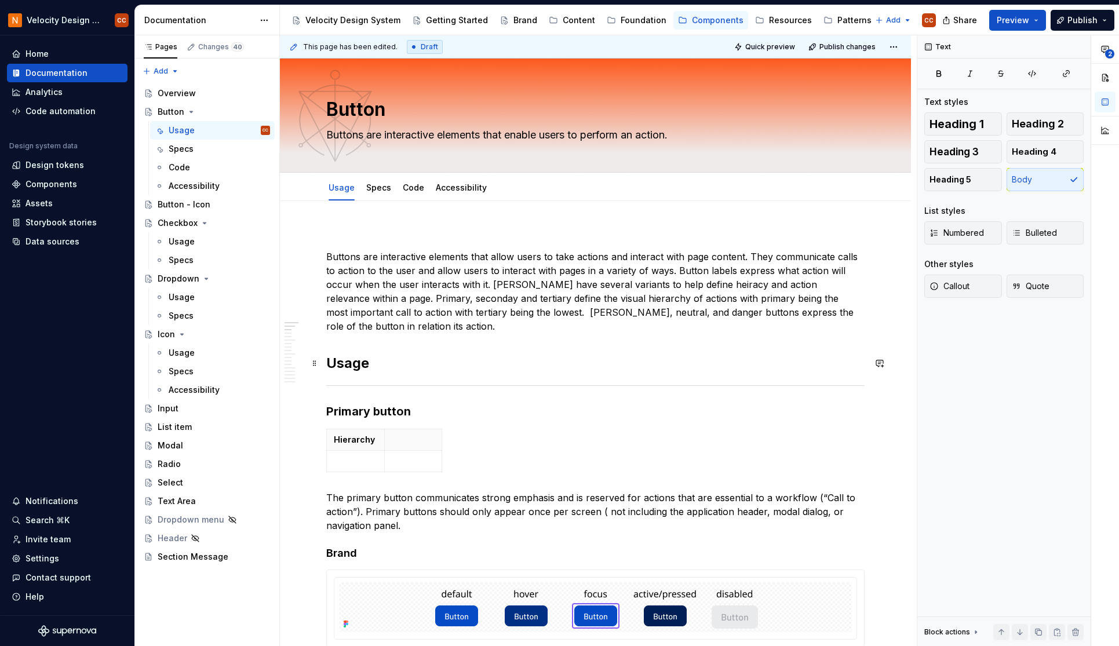
click at [650, 362] on h2 "Usage" at bounding box center [595, 363] width 538 height 19
click at [676, 284] on p "Buttons are interactive elements that allow users to take actions and interact …" at bounding box center [595, 291] width 538 height 83
type textarea "*"
click at [533, 230] on p at bounding box center [595, 236] width 538 height 14
click at [548, 263] on p "Buttons are interactive elements that allow users to take actions and interact …" at bounding box center [595, 291] width 538 height 83
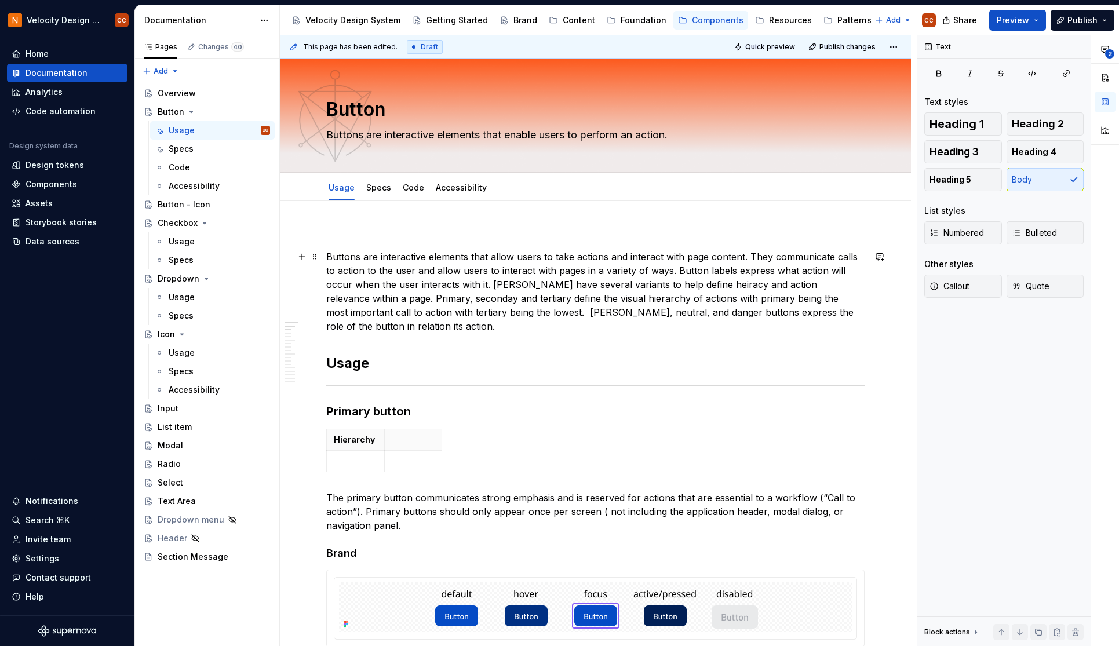
drag, startPoint x: 545, startPoint y: 260, endPoint x: 885, endPoint y: 329, distance: 345.9
click at [711, 287] on p "Buttons are interactive elements that allow users to take actions and interact …" at bounding box center [595, 291] width 538 height 83
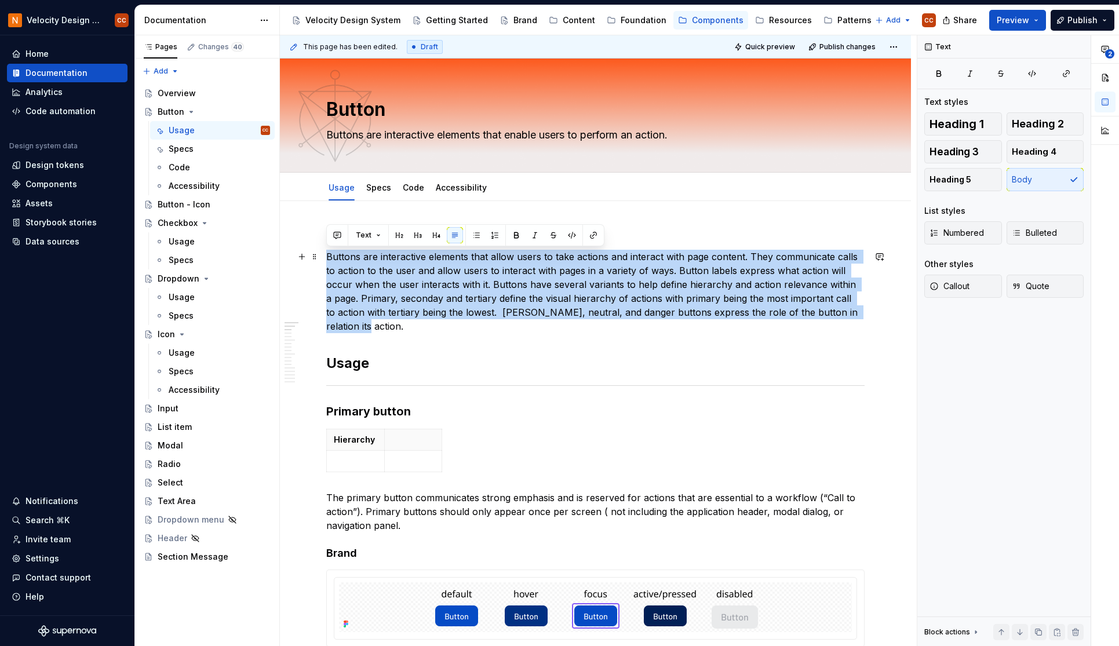
drag, startPoint x: 360, startPoint y: 326, endPoint x: 326, endPoint y: 250, distance: 83.0
click at [326, 250] on p "Buttons are interactive elements that allow users to take actions and interact …" at bounding box center [595, 291] width 538 height 83
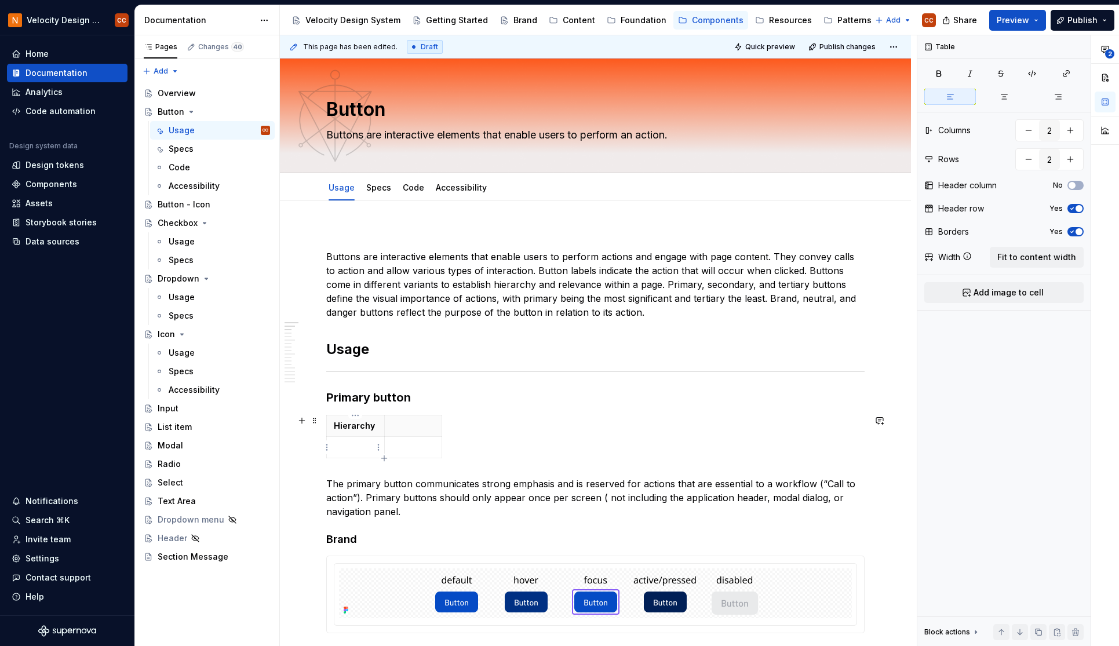
click at [352, 443] on p at bounding box center [355, 448] width 43 height 12
click at [335, 453] on p "Primary" at bounding box center [355, 448] width 43 height 12
click at [328, 450] on html "Velocity Design System by NAVEX CC Home Documentation Analytics Code automation…" at bounding box center [559, 323] width 1119 height 646
click at [347, 489] on div "Add row after" at bounding box center [382, 488] width 75 height 12
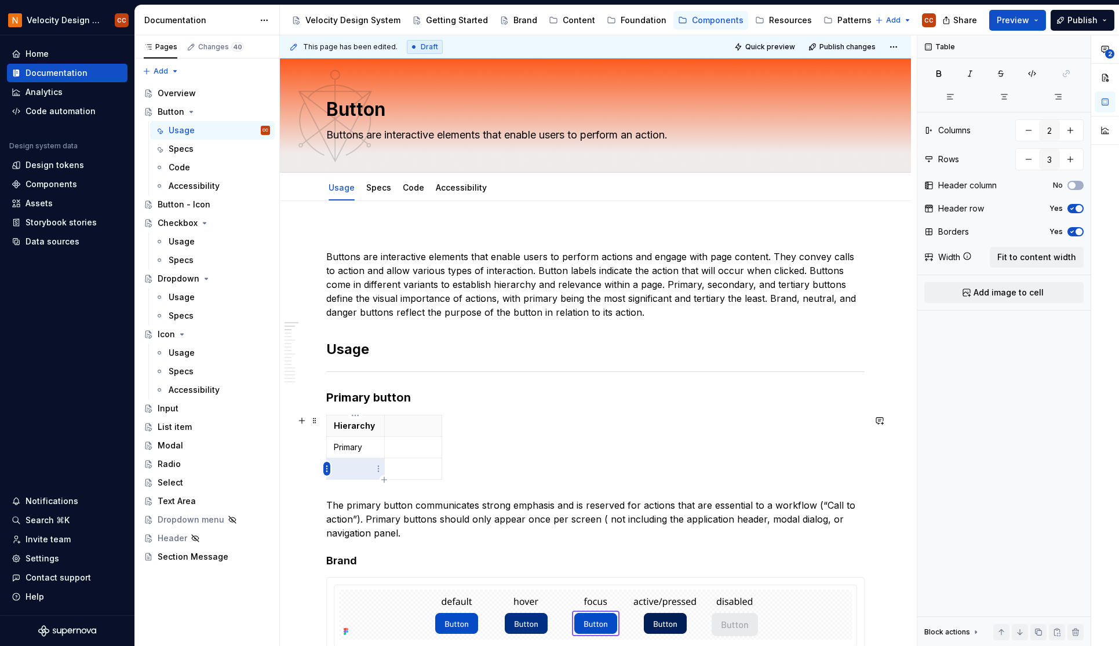
click at [326, 469] on html "Velocity Design System by NAVEX CC Home Documentation Analytics Code automation…" at bounding box center [559, 323] width 1119 height 646
click at [346, 511] on div "Add row after" at bounding box center [382, 509] width 75 height 12
type input "4"
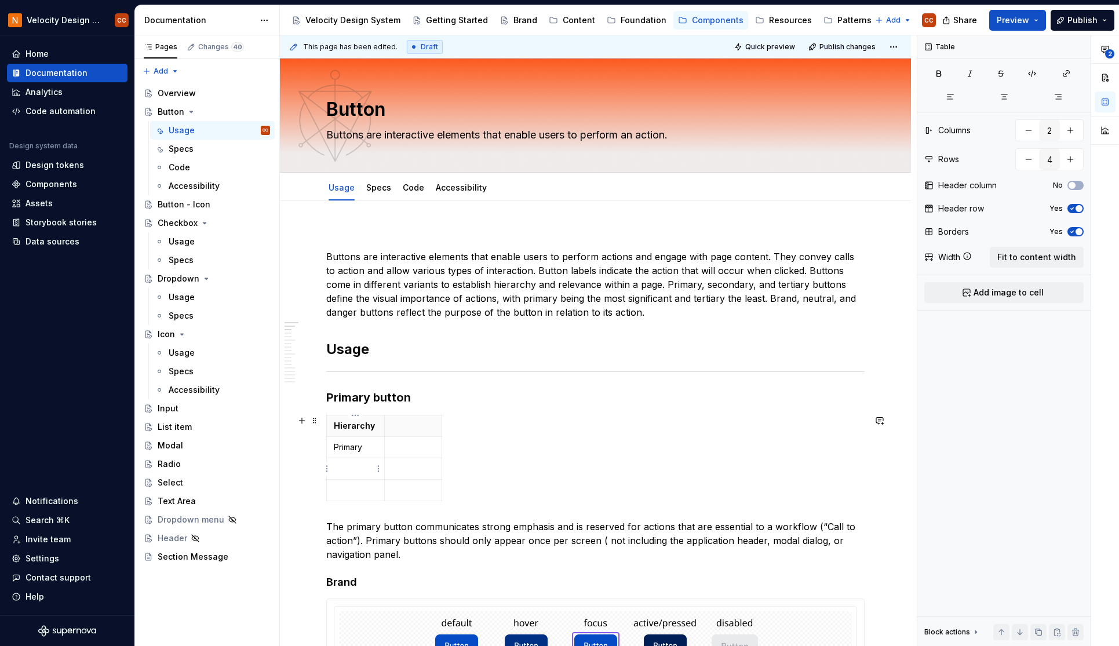
click at [345, 468] on p at bounding box center [355, 469] width 43 height 12
click at [349, 487] on p at bounding box center [355, 491] width 43 height 12
click at [406, 449] on p at bounding box center [413, 448] width 43 height 12
click at [410, 427] on p at bounding box center [413, 426] width 43 height 12
click at [413, 447] on p at bounding box center [413, 448] width 43 height 12
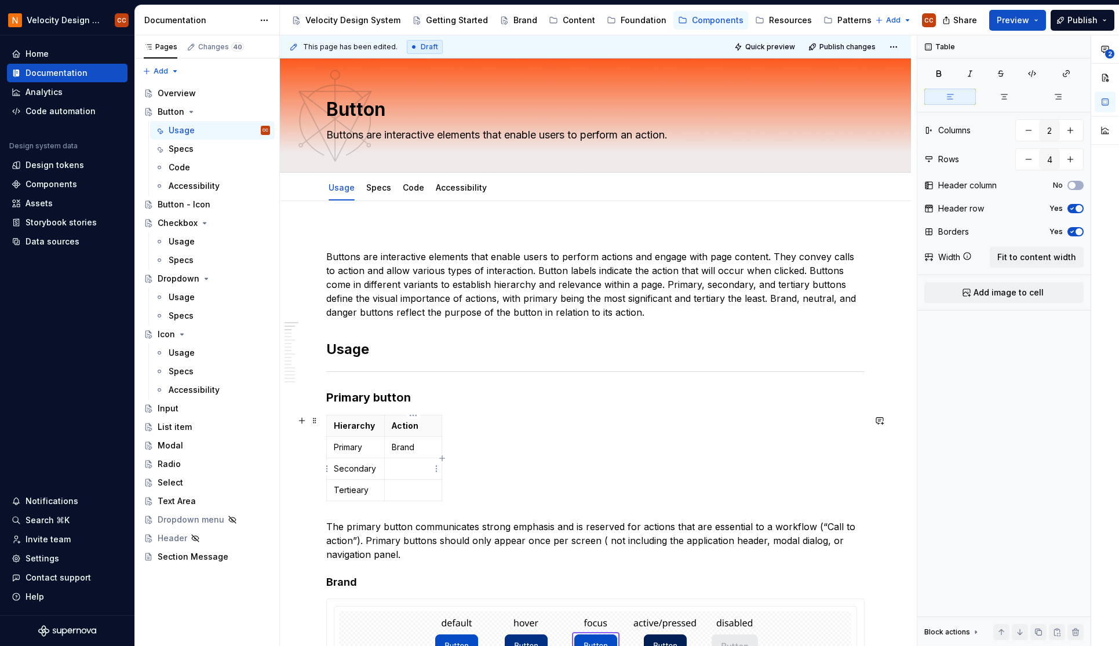
click at [411, 461] on td at bounding box center [413, 469] width 58 height 21
drag, startPoint x: 423, startPoint y: 444, endPoint x: 388, endPoint y: 447, distance: 34.9
click at [388, 447] on td "Brand" at bounding box center [413, 447] width 58 height 21
drag, startPoint x: 417, startPoint y: 428, endPoint x: 392, endPoint y: 430, distance: 25.0
click at [392, 430] on p "Action" at bounding box center [413, 426] width 43 height 12
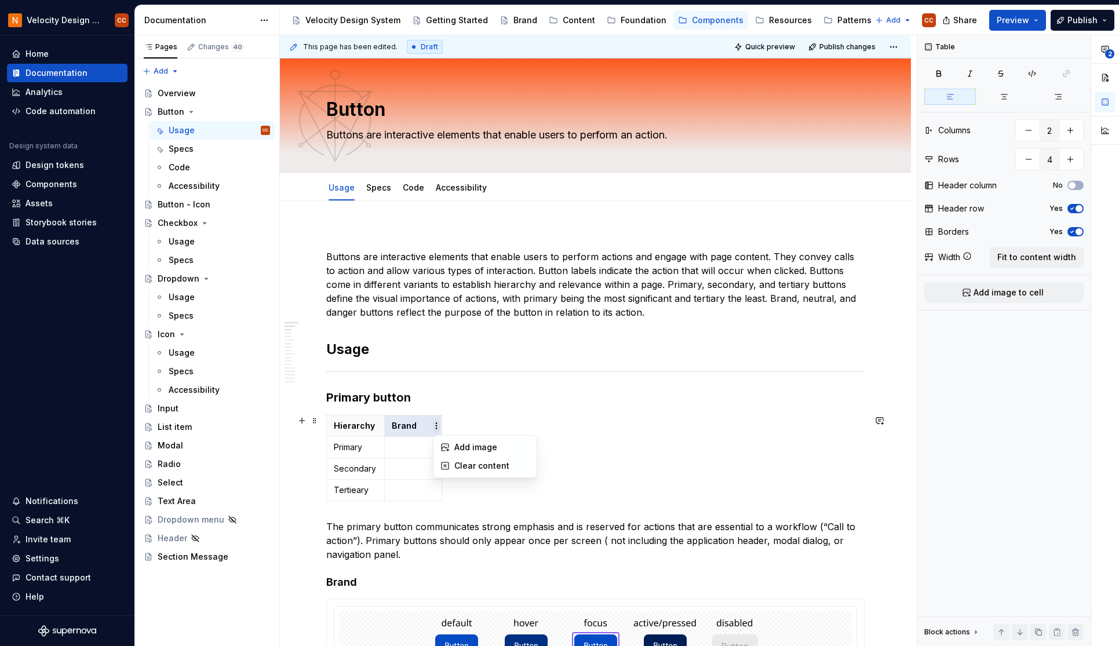
click at [436, 423] on html "Velocity Design System by NAVEX CC Home Documentation Analytics Code automation…" at bounding box center [559, 323] width 1119 height 646
click at [402, 411] on html "Velocity Design System by NAVEX CC Home Documentation Analytics Code automation…" at bounding box center [559, 323] width 1119 height 646
click at [419, 424] on p "Brand" at bounding box center [413, 426] width 43 height 12
click at [413, 415] on html "Velocity Design System by NAVEX CC Home Documentation Analytics Code automation…" at bounding box center [559, 323] width 1119 height 646
click at [479, 449] on div "Add column right" at bounding box center [465, 452] width 75 height 12
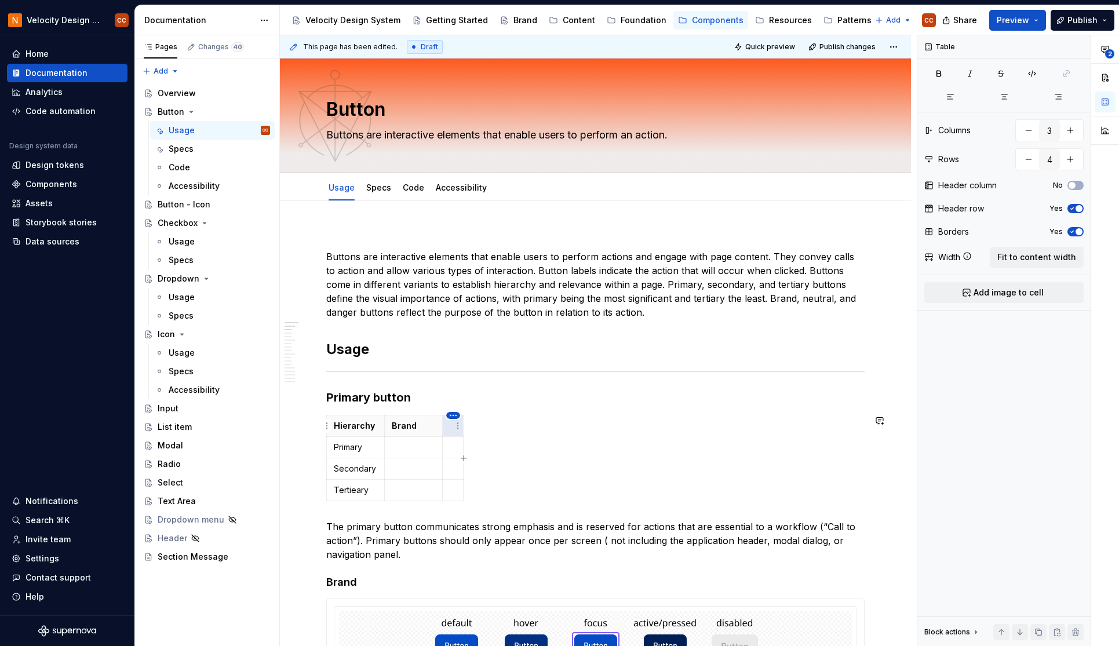
click at [452, 414] on html "Velocity Design System by NAVEX CC Home Documentation Analytics Code automation…" at bounding box center [559, 323] width 1119 height 646
click at [503, 451] on div "Add column right" at bounding box center [505, 452] width 75 height 12
type input "4"
click at [448, 428] on th at bounding box center [453, 426] width 21 height 21
click at [496, 424] on p at bounding box center [499, 426] width 6 height 12
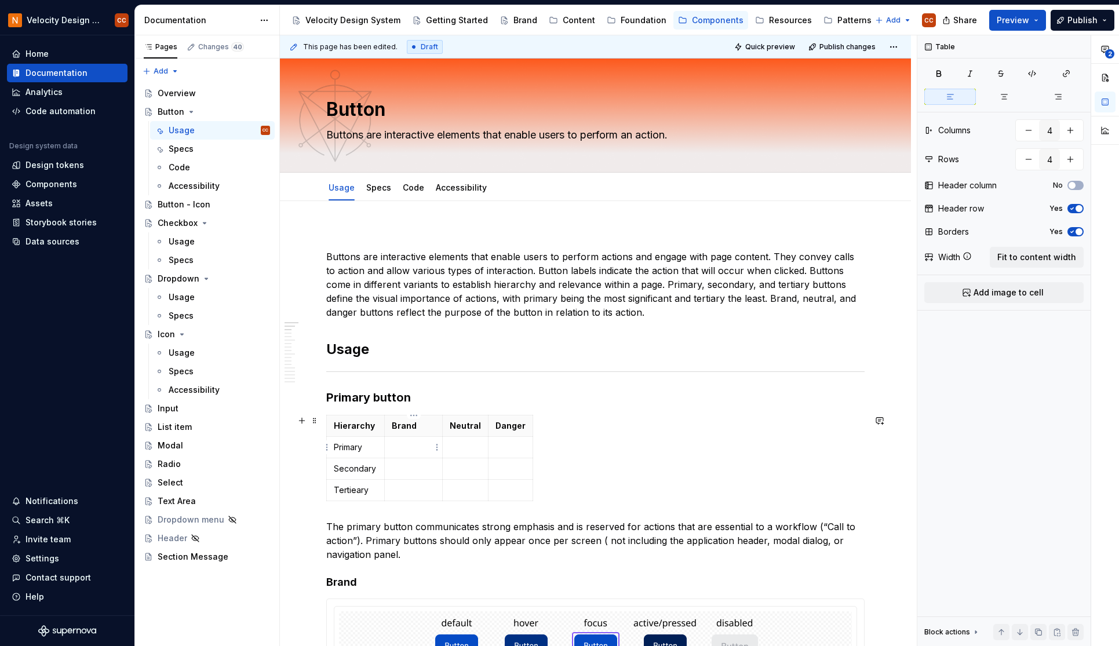
click at [406, 448] on p at bounding box center [413, 448] width 43 height 12
drag, startPoint x: 442, startPoint y: 427, endPoint x: 485, endPoint y: 427, distance: 43.5
click at [447, 450] on p "Call to action" at bounding box center [435, 448] width 87 height 12
click at [444, 466] on p at bounding box center [435, 469] width 87 height 12
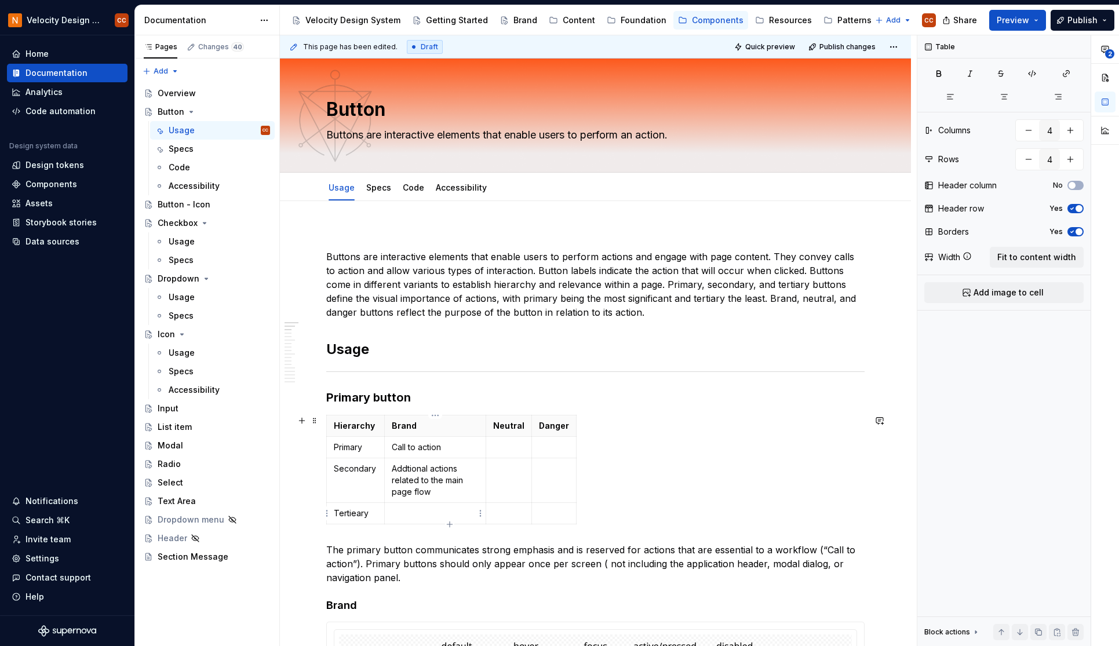
click at [434, 512] on p at bounding box center [435, 514] width 87 height 12
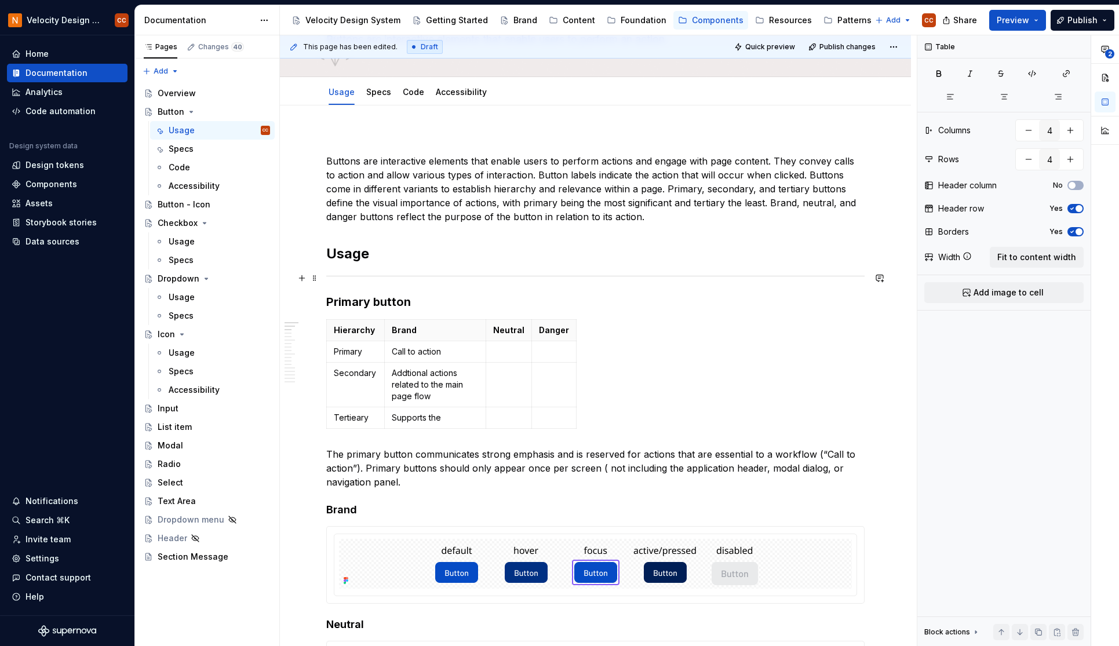
scroll to position [155, 0]
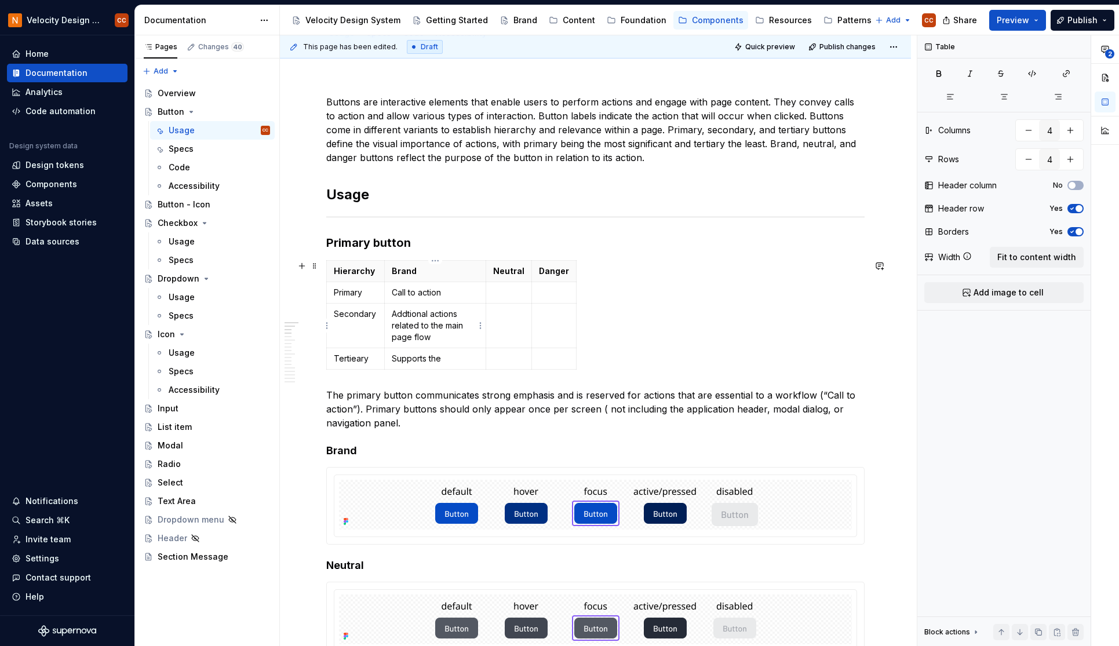
click at [444, 325] on p "Addtional actions related to the main page flow" at bounding box center [435, 325] width 87 height 35
drag, startPoint x: 438, startPoint y: 339, endPoint x: 386, endPoint y: 314, distance: 57.6
click at [386, 314] on td "Addtional actions related to the main page flow" at bounding box center [435, 326] width 101 height 45
drag, startPoint x: 486, startPoint y: 272, endPoint x: 533, endPoint y: 270, distance: 46.4
click at [533, 270] on th "Neutral" at bounding box center [556, 271] width 46 height 21
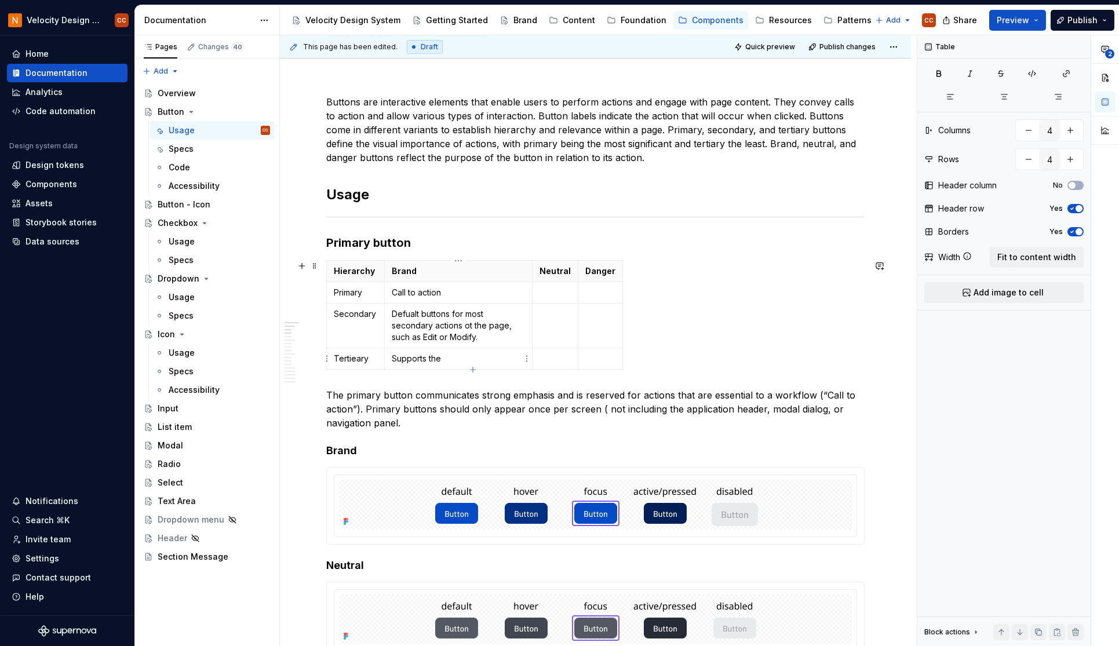
click at [460, 363] on p "Supports the" at bounding box center [458, 359] width 133 height 12
drag, startPoint x: 445, startPoint y: 361, endPoint x: 393, endPoint y: 361, distance: 51.6
click at [393, 361] on p "Supports the" at bounding box center [458, 359] width 133 height 12
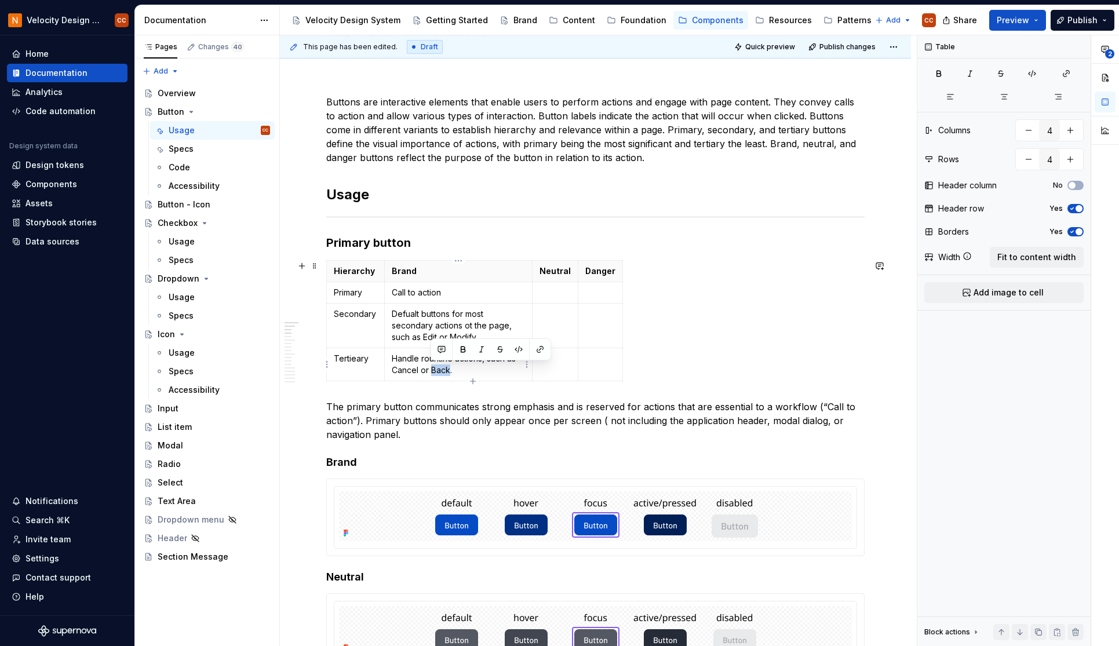
drag, startPoint x: 449, startPoint y: 370, endPoint x: 432, endPoint y: 373, distance: 17.1
click at [432, 373] on p "Handle rountine actions, such as Cancel or Back." at bounding box center [458, 364] width 133 height 23
click at [461, 294] on p "Call to action" at bounding box center [458, 293] width 133 height 12
drag, startPoint x: 448, startPoint y: 294, endPoint x: 393, endPoint y: 291, distance: 55.1
click at [393, 291] on p "Call to action" at bounding box center [458, 293] width 133 height 12
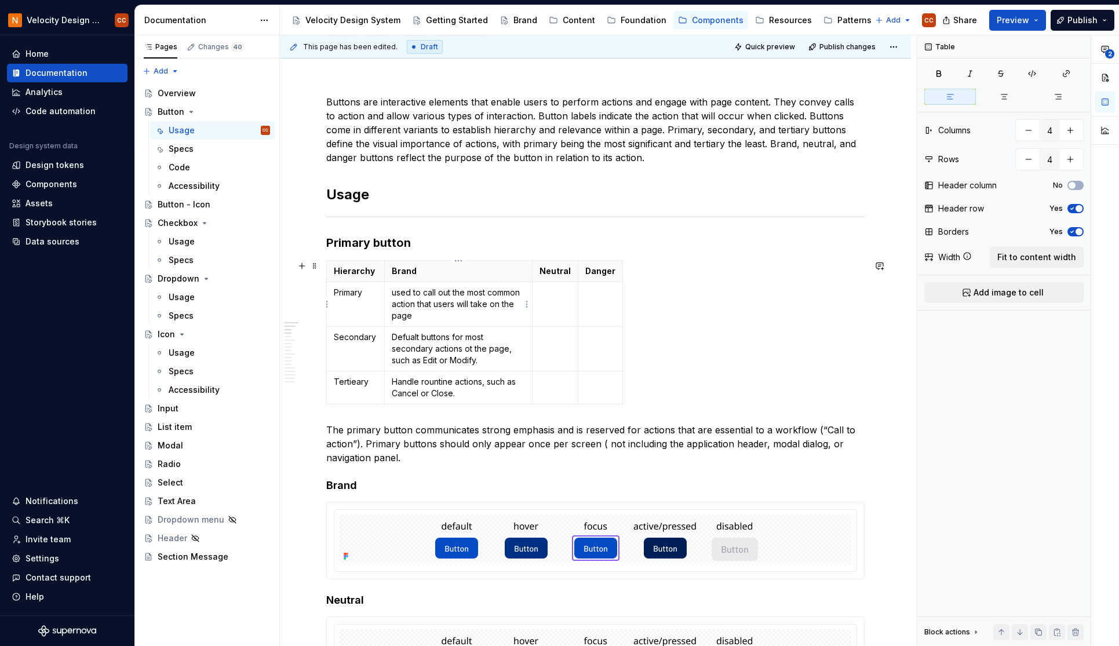
click at [396, 290] on p "used to call out the most common action that users will take on the page" at bounding box center [458, 304] width 133 height 35
drag, startPoint x: 575, startPoint y: 270, endPoint x: 646, endPoint y: 267, distance: 71.4
drag, startPoint x: 689, startPoint y: 270, endPoint x: 798, endPoint y: 263, distance: 109.8
drag, startPoint x: 647, startPoint y: 274, endPoint x: 677, endPoint y: 273, distance: 29.6
click at [677, 273] on th "Danger" at bounding box center [752, 271] width 153 height 21
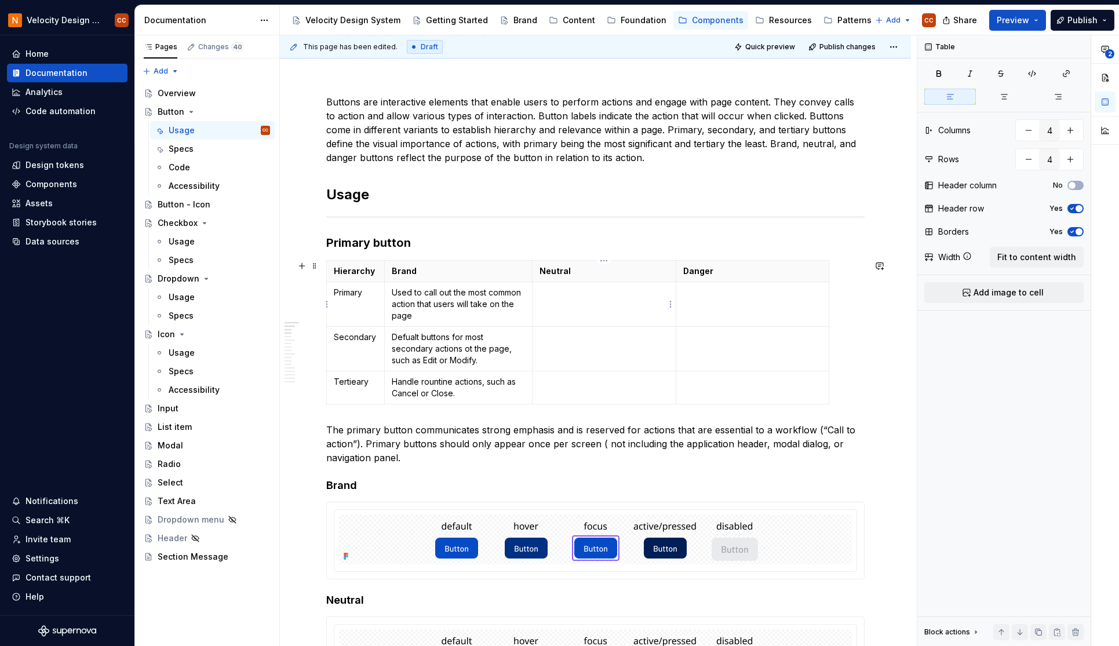
click at [556, 296] on p at bounding box center [605, 293] width 130 height 12
click at [457, 315] on p "Used to call out the most common action that users will take on the page" at bounding box center [458, 304] width 133 height 35
type textarea "*"
drag, startPoint x: 463, startPoint y: 318, endPoint x: 390, endPoint y: 295, distance: 77.0
click at [390, 295] on td "Used to call out the most common action that users will take on the page." at bounding box center [458, 304] width 148 height 45
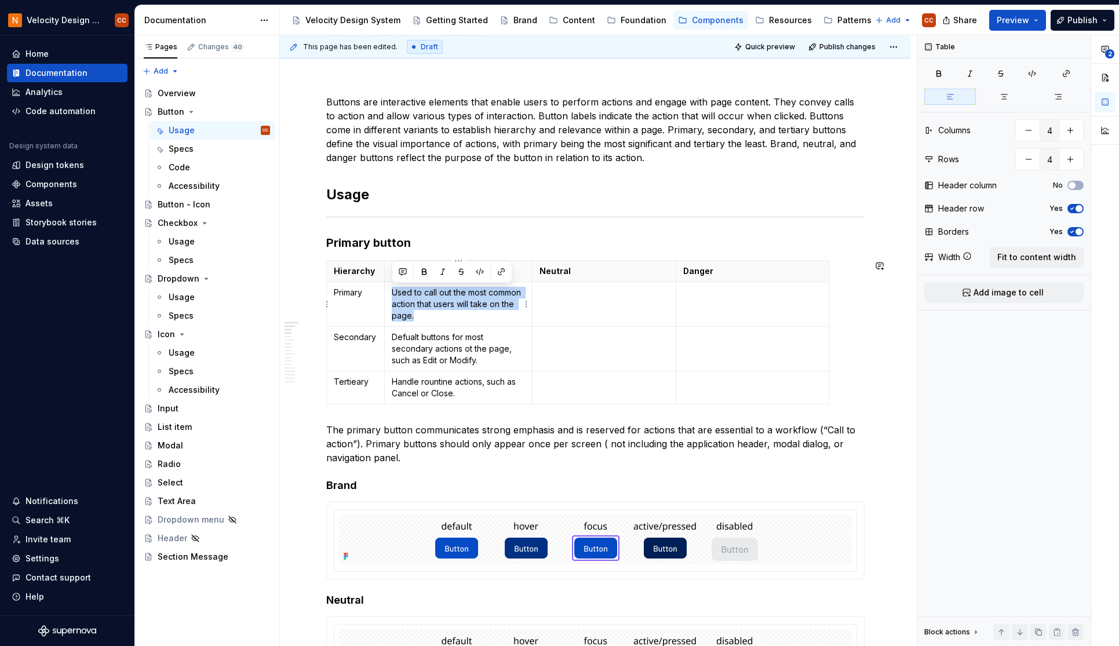
copy p "Used to call out the most common action that users will take on the page."
click at [553, 294] on p at bounding box center [605, 293] width 130 height 12
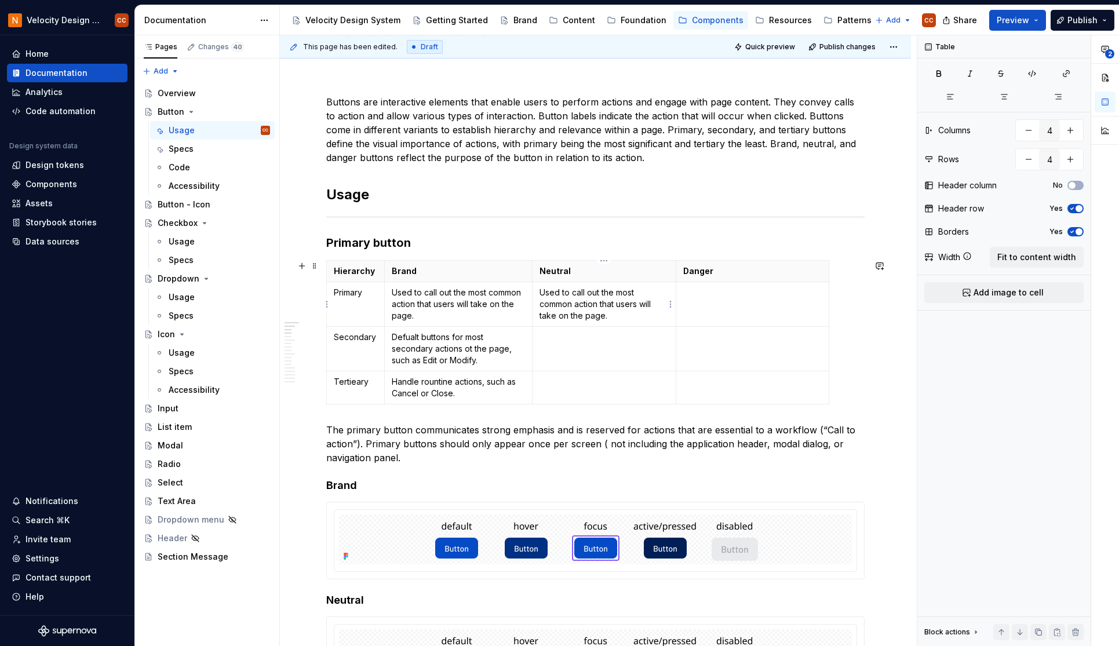
click at [602, 301] on p "Used to call out the most common action that users will take on the page." at bounding box center [605, 304] width 130 height 35
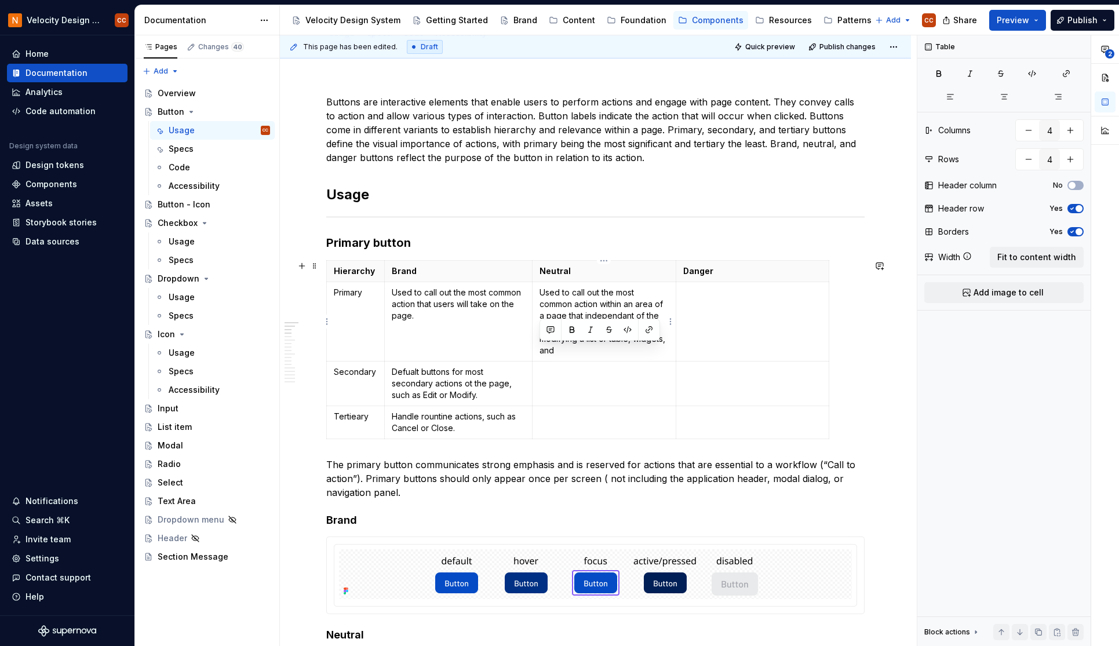
drag, startPoint x: 555, startPoint y: 351, endPoint x: 540, endPoint y: 351, distance: 15.1
click at [540, 351] on p "Used to call out the most common action within an area of a page that independa…" at bounding box center [605, 322] width 130 height 70
click at [711, 290] on p at bounding box center [758, 293] width 139 height 12
click at [716, 292] on p at bounding box center [758, 293] width 139 height 12
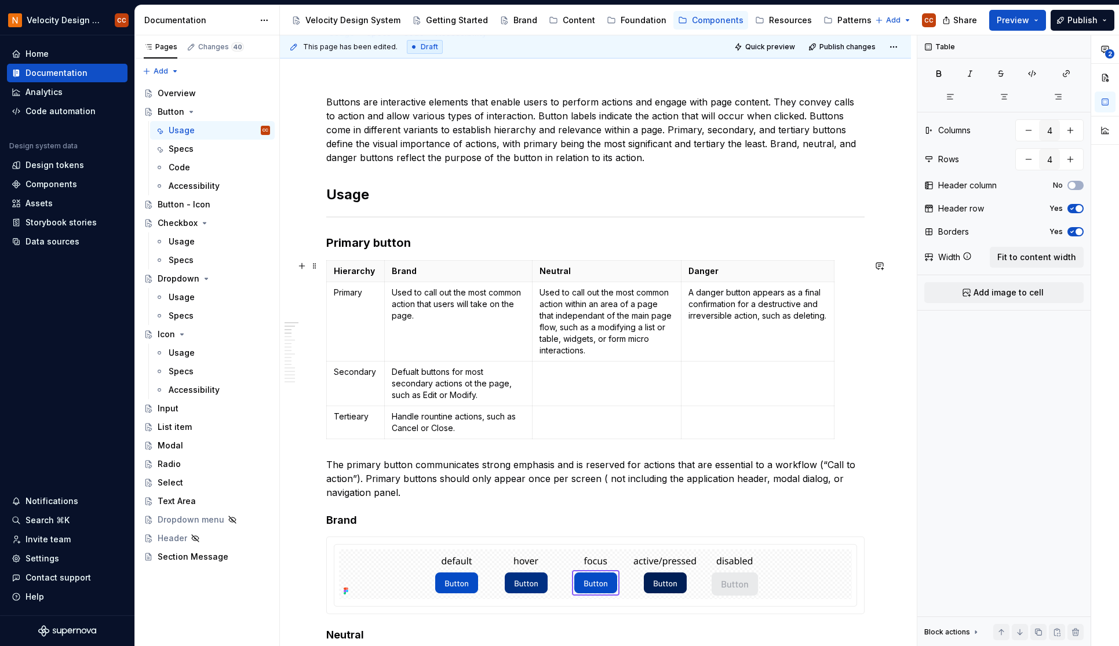
click at [765, 373] on p at bounding box center [758, 372] width 139 height 12
click at [697, 369] on p "A danger button appears as a final confirmation for a destructive and irreversi…" at bounding box center [758, 383] width 139 height 35
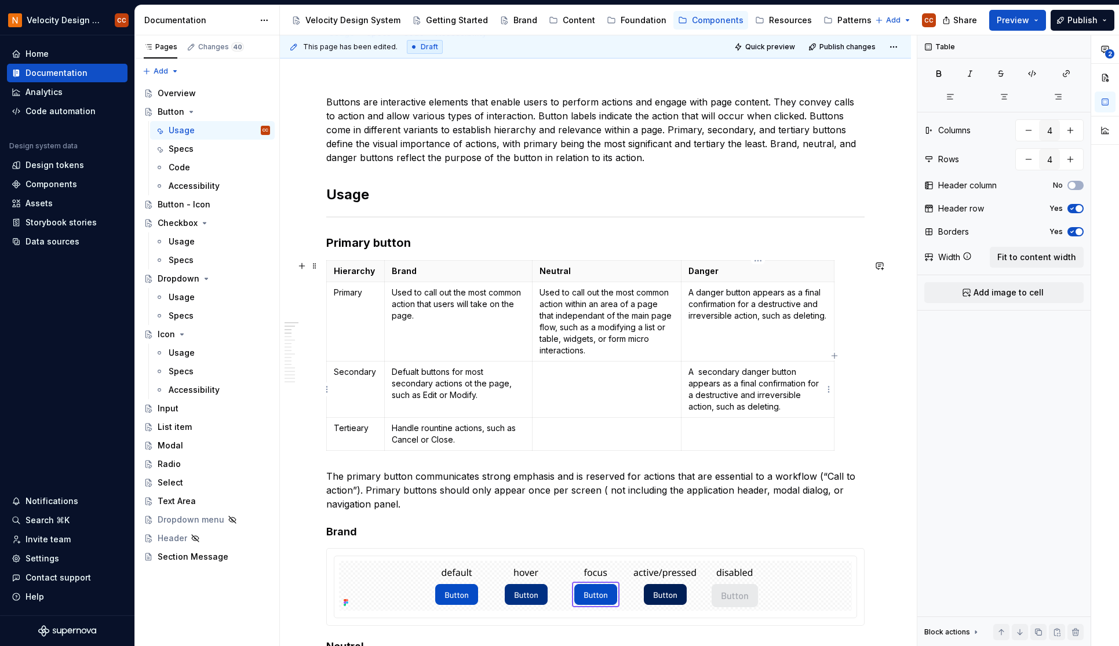
click at [723, 383] on p "A secondary danger button appears as a final confirmation for a destructive and…" at bounding box center [758, 389] width 139 height 46
click at [819, 395] on p "A secondary danger button appears if there are multiple destructive and irrever…" at bounding box center [758, 389] width 139 height 46
drag, startPoint x: 785, startPoint y: 406, endPoint x: 725, endPoint y: 407, distance: 60.3
click at [725, 407] on p "A secondary danger button appears if there are multiple destructive and irrever…" at bounding box center [758, 389] width 139 height 46
click at [791, 410] on p "A secondary danger button appears if there are multiple destructive and irrever…" at bounding box center [758, 389] width 139 height 46
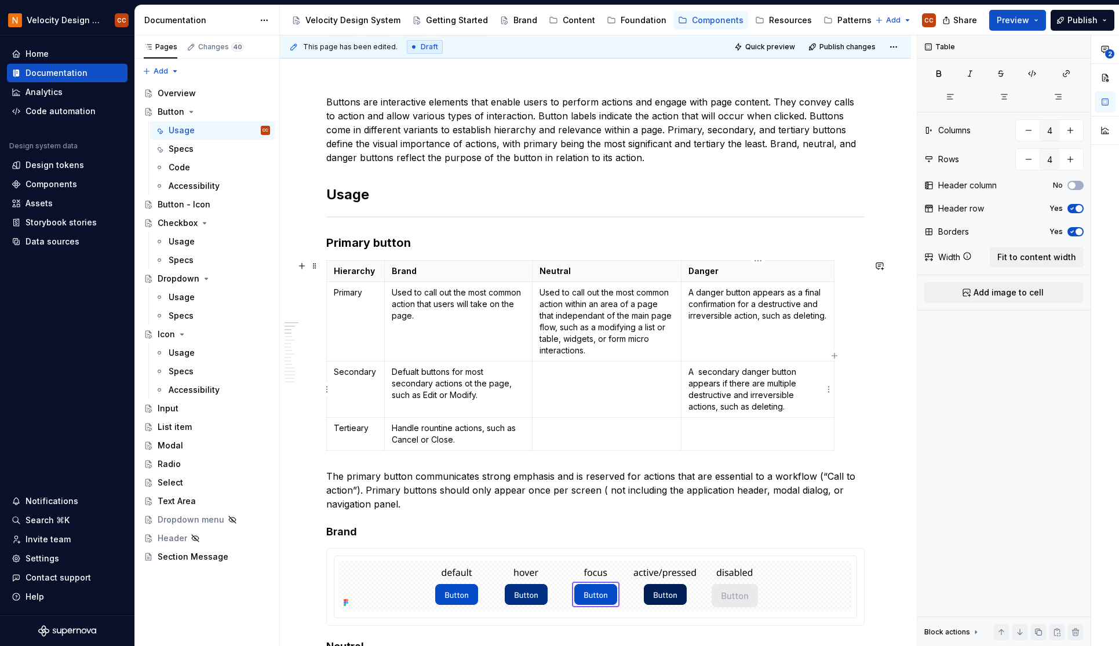
click at [784, 407] on p "A secondary danger button appears if there are multiple destructive and irrever…" at bounding box center [758, 389] width 139 height 46
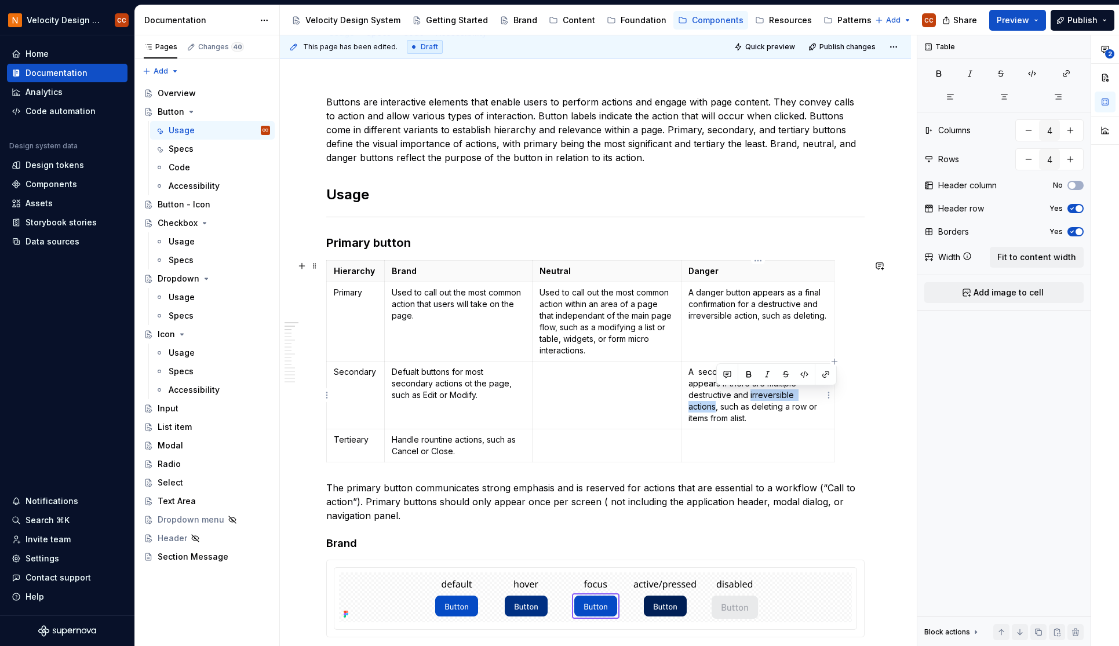
drag, startPoint x: 751, startPoint y: 395, endPoint x: 717, endPoint y: 410, distance: 36.8
click at [717, 410] on p "A secondary danger button appears if there are multiple destructive and irrever…" at bounding box center [758, 395] width 139 height 58
click at [727, 374] on button "button" at bounding box center [727, 374] width 16 height 16
click at [725, 373] on button "button" at bounding box center [727, 374] width 16 height 16
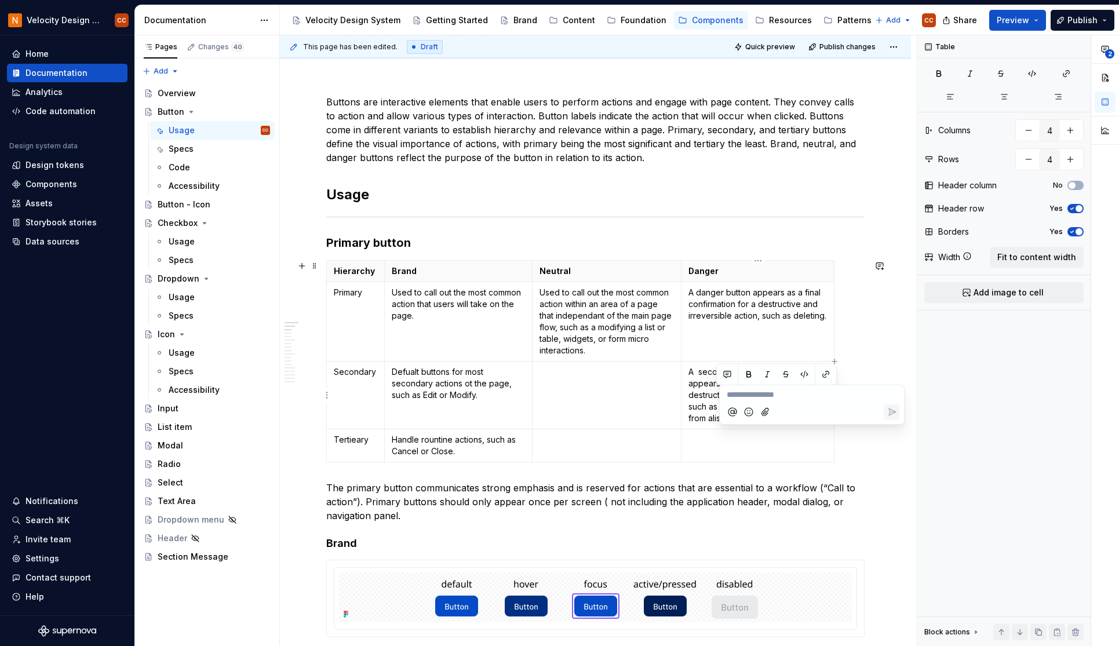
click at [806, 396] on p "**********" at bounding box center [812, 395] width 170 height 12
click at [890, 410] on icon "Send" at bounding box center [892, 412] width 12 height 12
click at [710, 437] on p at bounding box center [758, 440] width 139 height 12
click at [745, 442] on p at bounding box center [758, 440] width 139 height 12
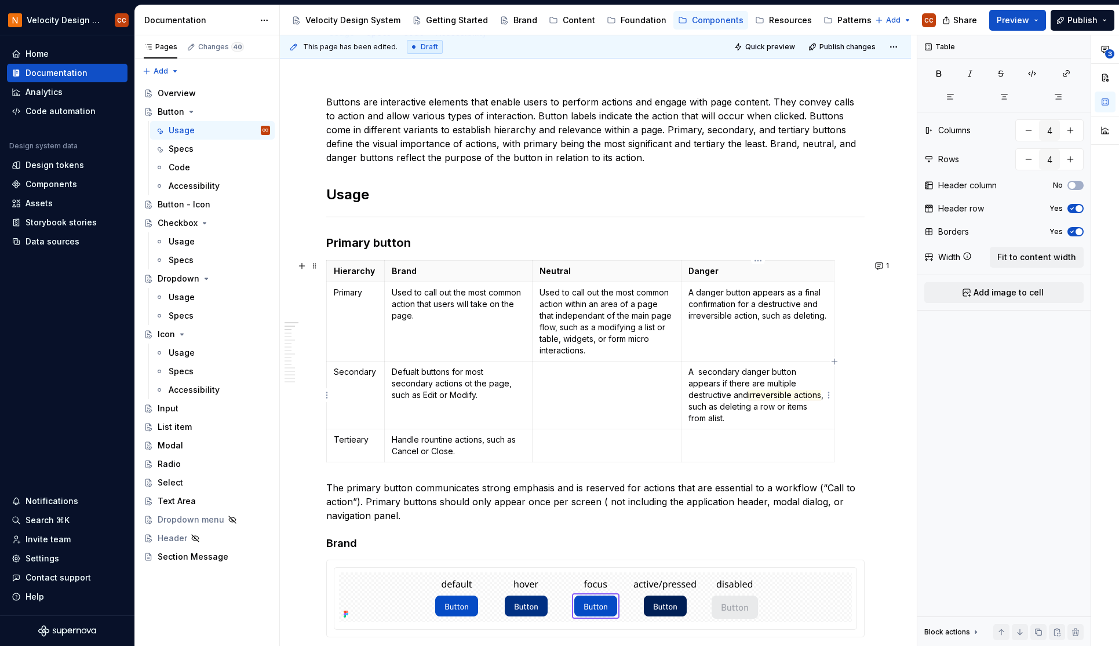
click at [700, 372] on p "A secondary danger button appears if there are multiple destructive and irrever…" at bounding box center [758, 395] width 139 height 58
click at [701, 439] on p at bounding box center [758, 440] width 139 height 12
drag, startPoint x: 371, startPoint y: 440, endPoint x: 333, endPoint y: 441, distance: 37.7
click at [333, 441] on td "Tertieary" at bounding box center [356, 446] width 58 height 33
drag, startPoint x: 718, startPoint y: 441, endPoint x: 698, endPoint y: 441, distance: 19.7
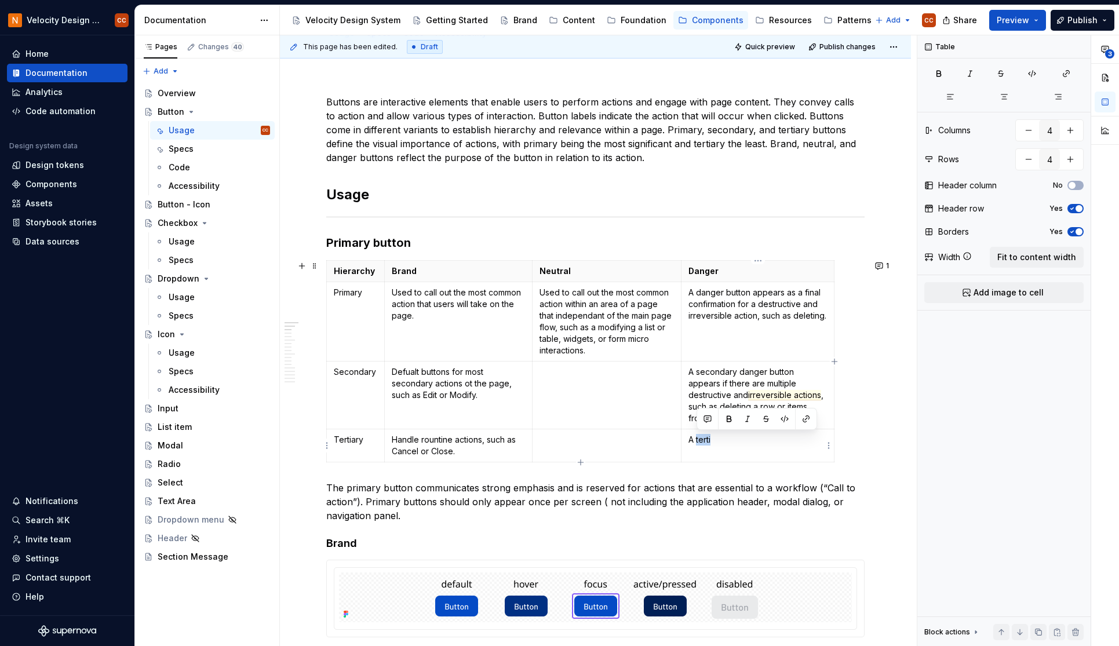
click at [698, 441] on p "A terti" at bounding box center [758, 440] width 139 height 12
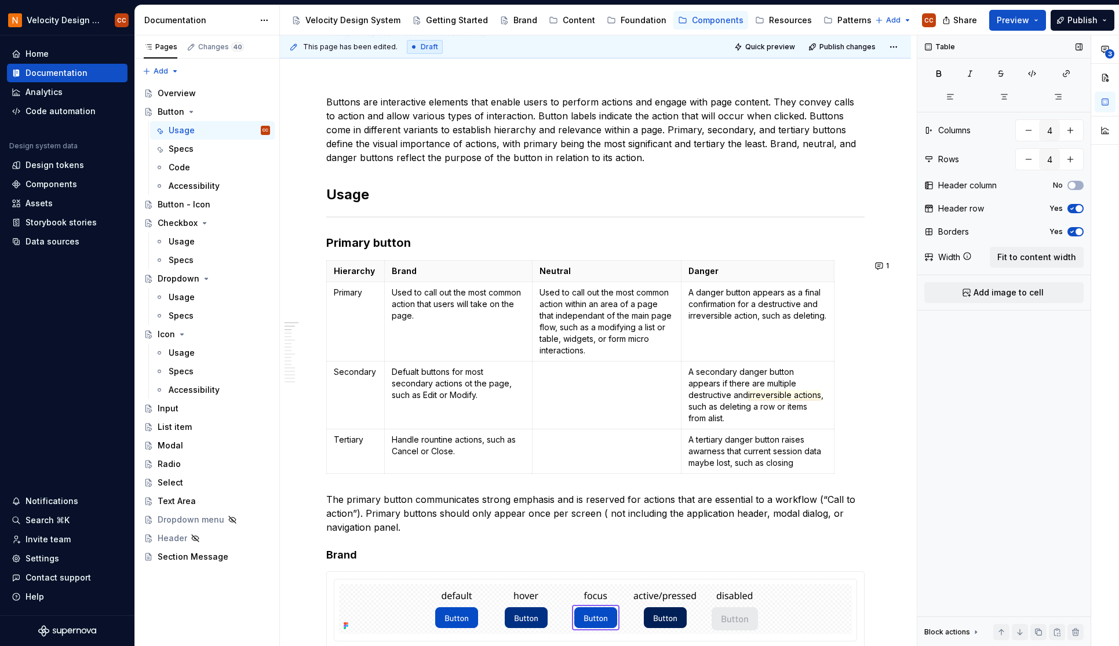
click at [962, 591] on div "Table Columns 4 Rows 4 Header column No Header row Yes Borders Yes Width Fit to…" at bounding box center [1004, 341] width 173 height 612
click at [468, 385] on p "Defualt buttons for most secondary actions ot the page, such as Edit or Modify." at bounding box center [458, 383] width 133 height 35
click at [570, 391] on td at bounding box center [607, 396] width 150 height 68
click at [554, 317] on p "Used to call out the most common action within an area of a page that independa…" at bounding box center [607, 322] width 135 height 70
click at [808, 465] on p "A tertiary danger button raises awarness that current session data maybe lost, …" at bounding box center [758, 451] width 139 height 35
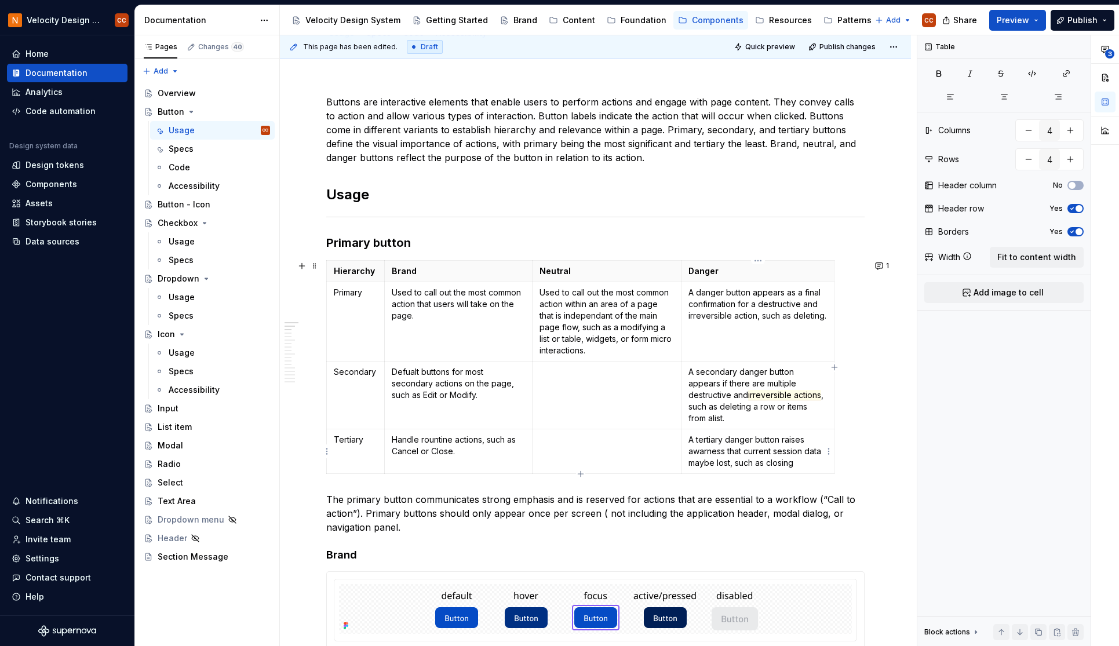
click at [801, 465] on p "A tertiary danger button raises awarness that current session data maybe lost, …" at bounding box center [758, 451] width 139 height 35
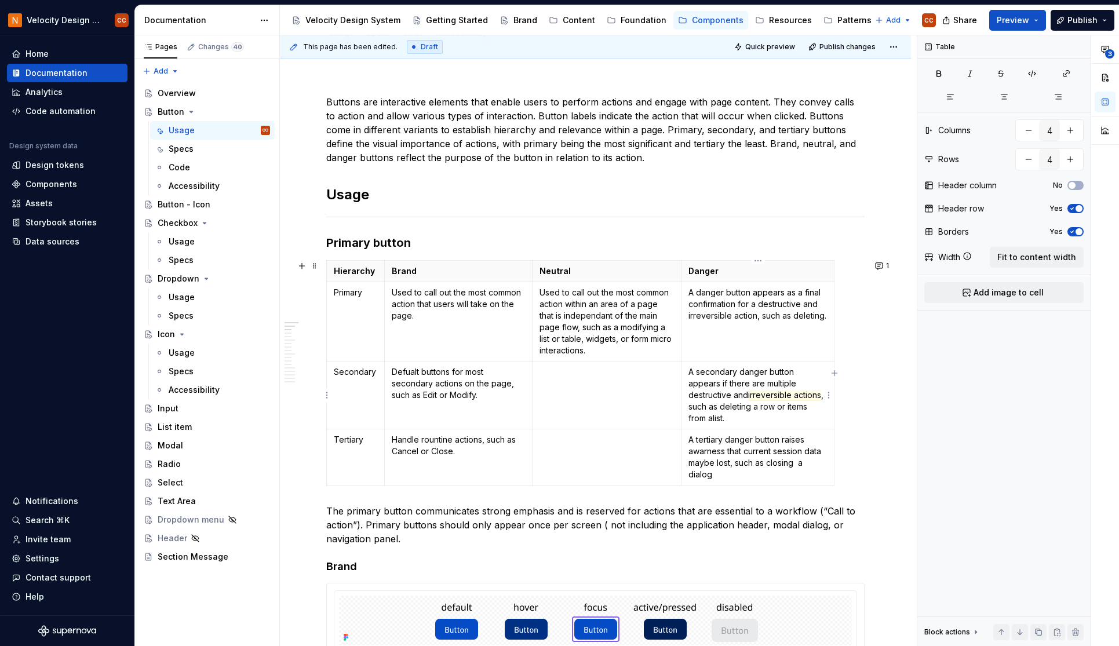
click at [756, 423] on p "A secondary danger button appears if there are multiple destructive and irrever…" at bounding box center [758, 395] width 139 height 58
drag, startPoint x: 764, startPoint y: 415, endPoint x: 685, endPoint y: 376, distance: 88.1
click at [685, 376] on td "A secondary danger button appears if there are multiple destructive and irrever…" at bounding box center [758, 396] width 153 height 68
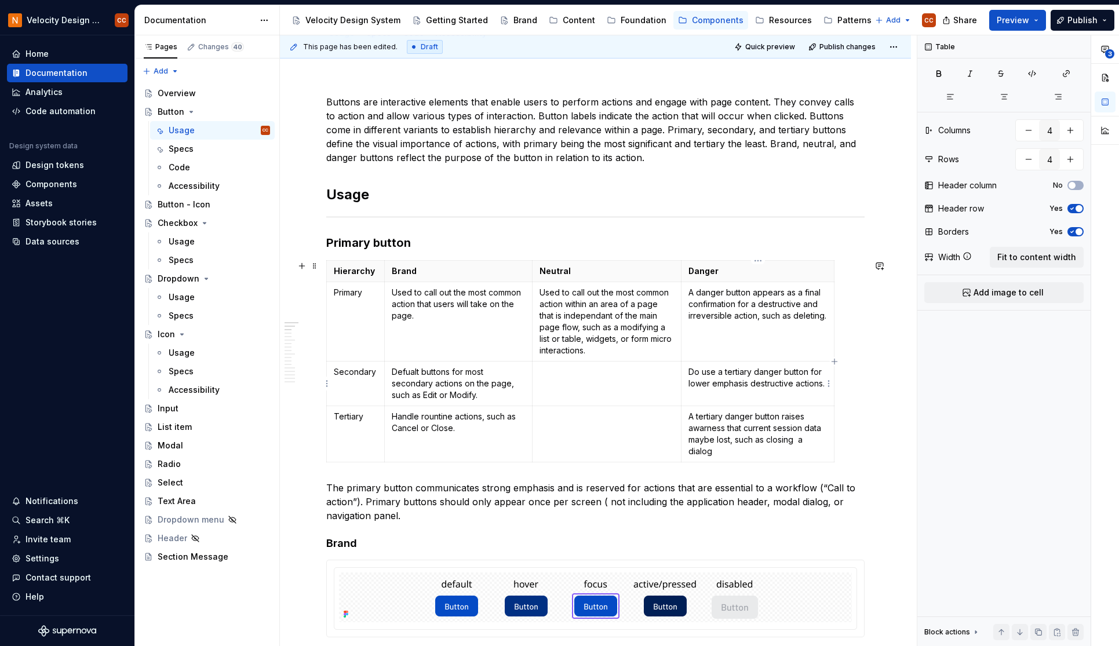
click at [738, 371] on p "Do use a tertiary danger button for lower emphasis destructive actions." at bounding box center [758, 377] width 139 height 23
click at [722, 396] on p "Do use a secondary danger button for lower emphasis destructive actions." at bounding box center [758, 383] width 139 height 35
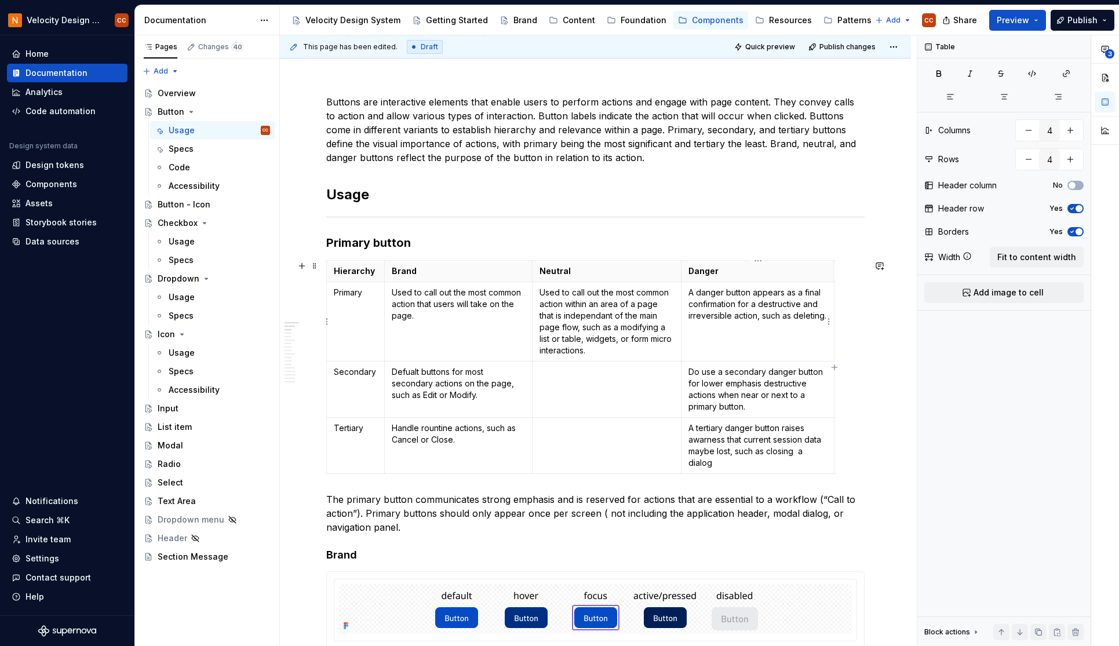
click at [825, 314] on p "A danger button appears as a final confirmation for a destructive and irreversi…" at bounding box center [758, 304] width 139 height 35
click at [725, 465] on p "A tertiary danger button raises awarness that current session data maybe lost, …" at bounding box center [758, 446] width 139 height 46
drag, startPoint x: 716, startPoint y: 465, endPoint x: 710, endPoint y: 463, distance: 6.5
click at [710, 463] on p "A tertiary danger button raises awarness that current session data maybe lost, …" at bounding box center [758, 446] width 139 height 46
click at [749, 474] on td "A tertiary danger button raises awarness that current session data maybe lost, …" at bounding box center [758, 446] width 153 height 56
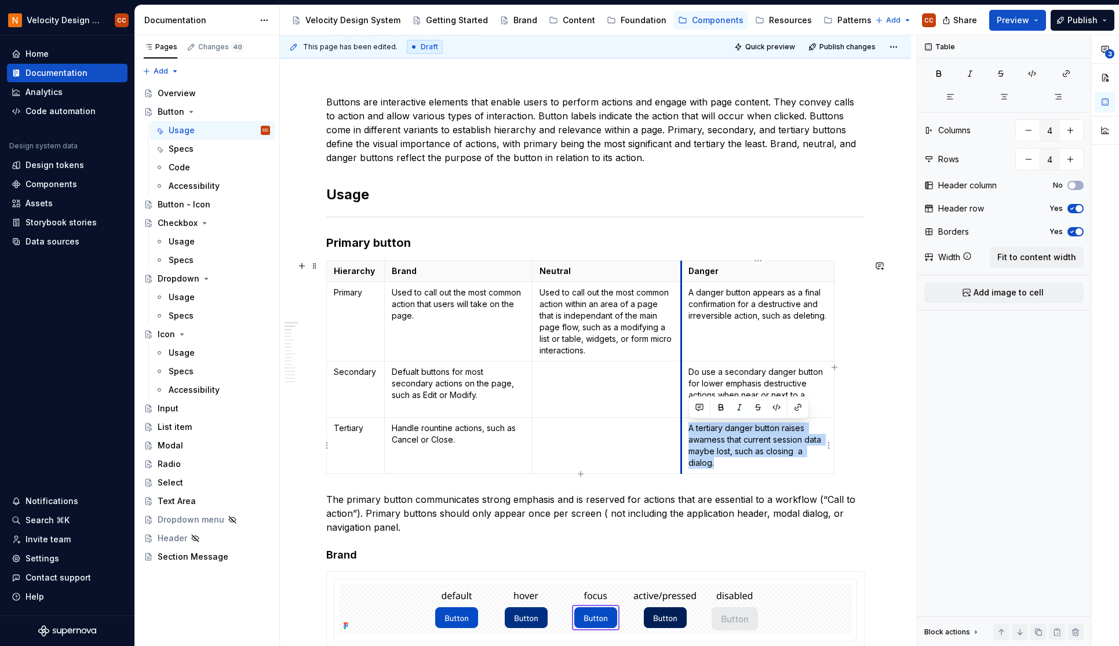
drag, startPoint x: 719, startPoint y: 464, endPoint x: 683, endPoint y: 434, distance: 46.9
click at [683, 434] on td "A tertiary danger button raises awarness that current session data maybe lost, …" at bounding box center [758, 446] width 153 height 56
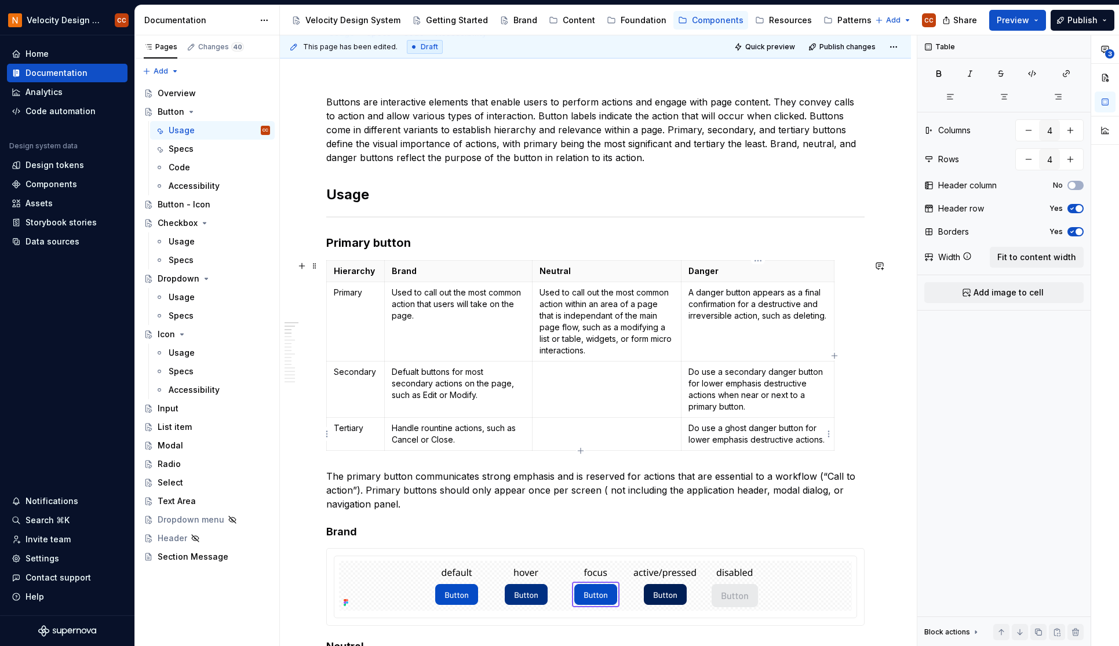
click at [737, 428] on p "Do use a ghost danger button for lower emphasis destructive actions." at bounding box center [758, 434] width 139 height 23
click at [822, 440] on p "Do use a tertiary danger button for lower emphasis destructive actions." at bounding box center [758, 434] width 139 height 23
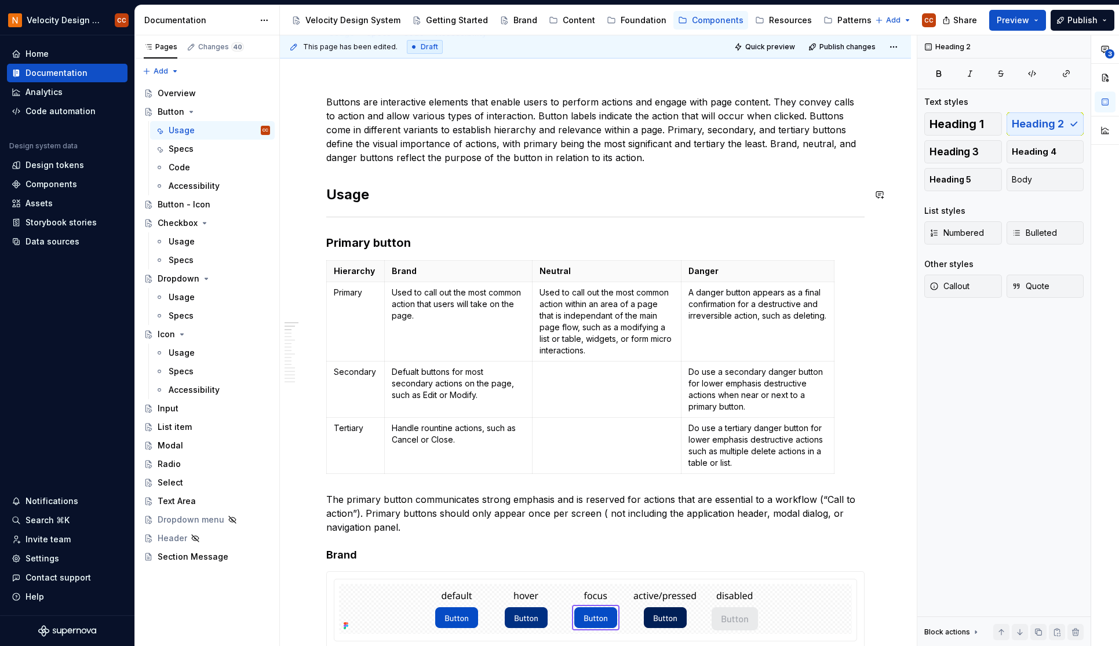
type textarea "*"
